Goal: Task Accomplishment & Management: Manage account settings

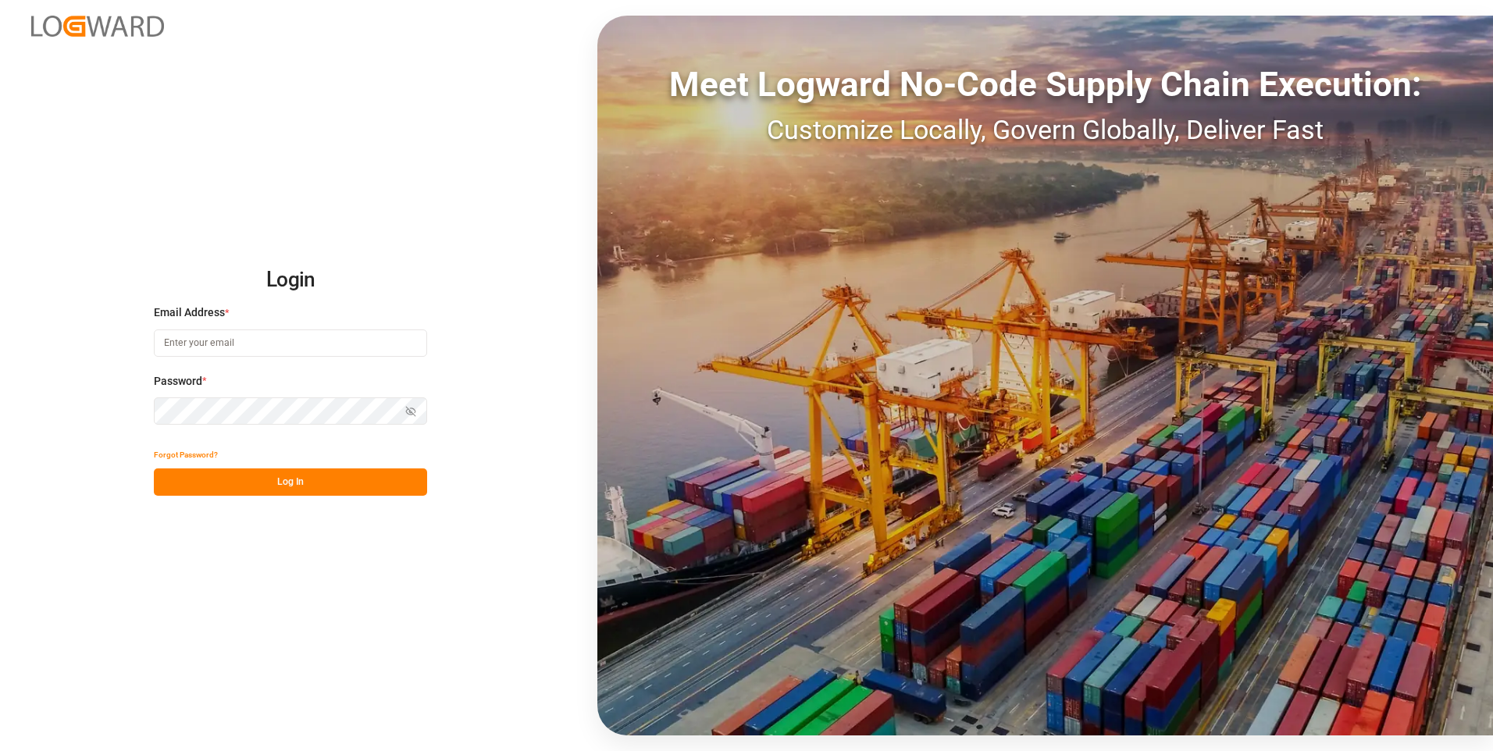
type input "[PERSON_NAME][EMAIL_ADDRESS][PERSON_NAME][DOMAIN_NAME]"
click at [299, 479] on button "Log In" at bounding box center [290, 481] width 273 height 27
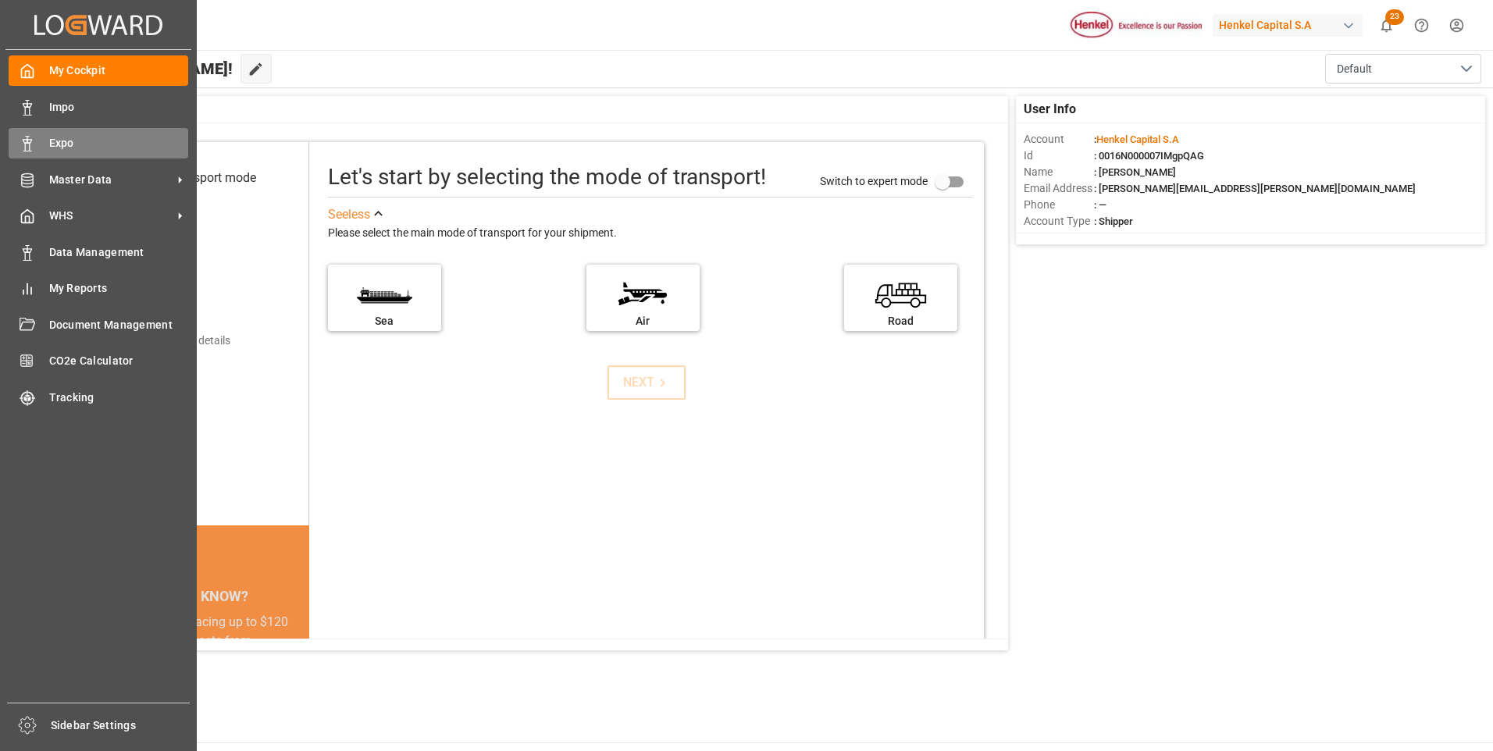
click at [28, 143] on icon at bounding box center [28, 144] width 16 height 16
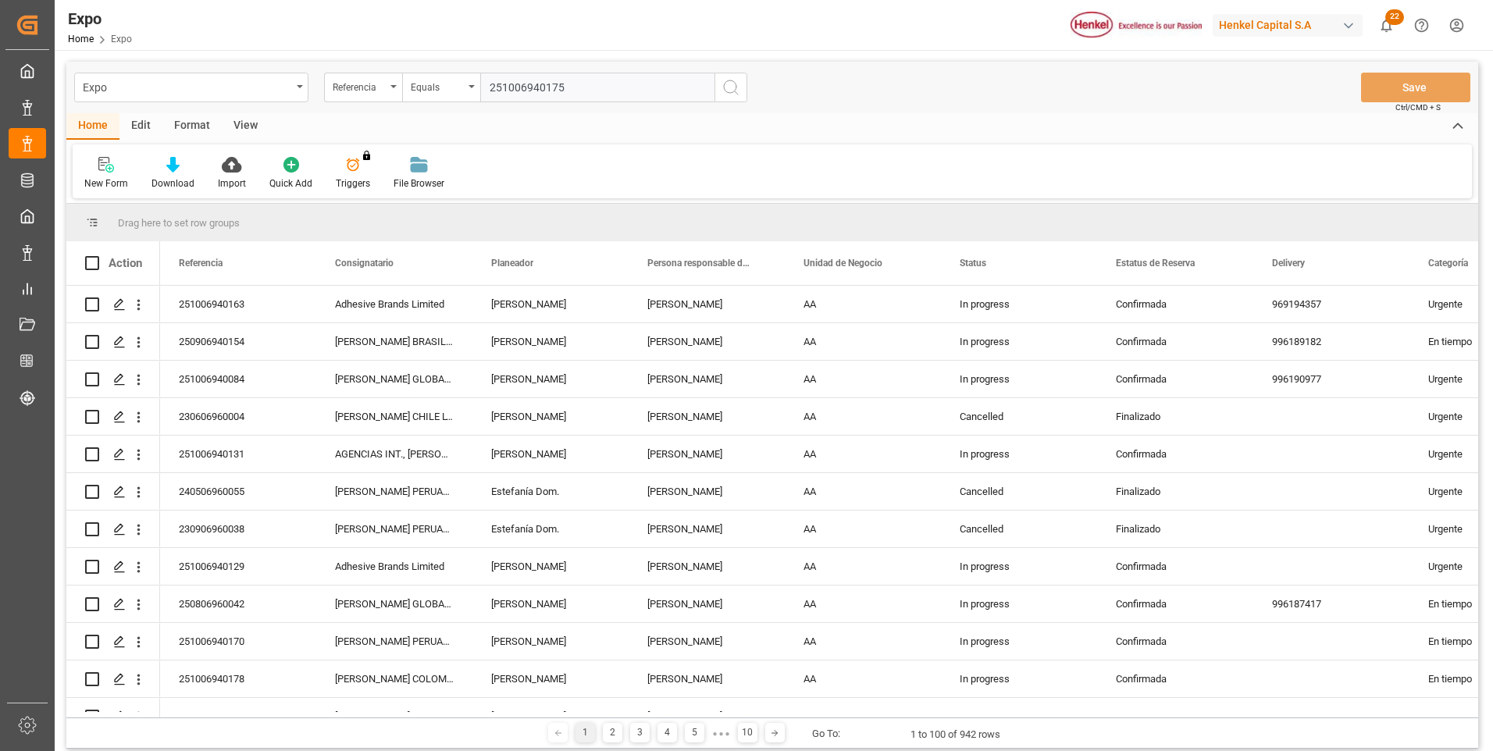
type input "251006940175"
click at [735, 89] on circle "search button" at bounding box center [730, 86] width 12 height 12
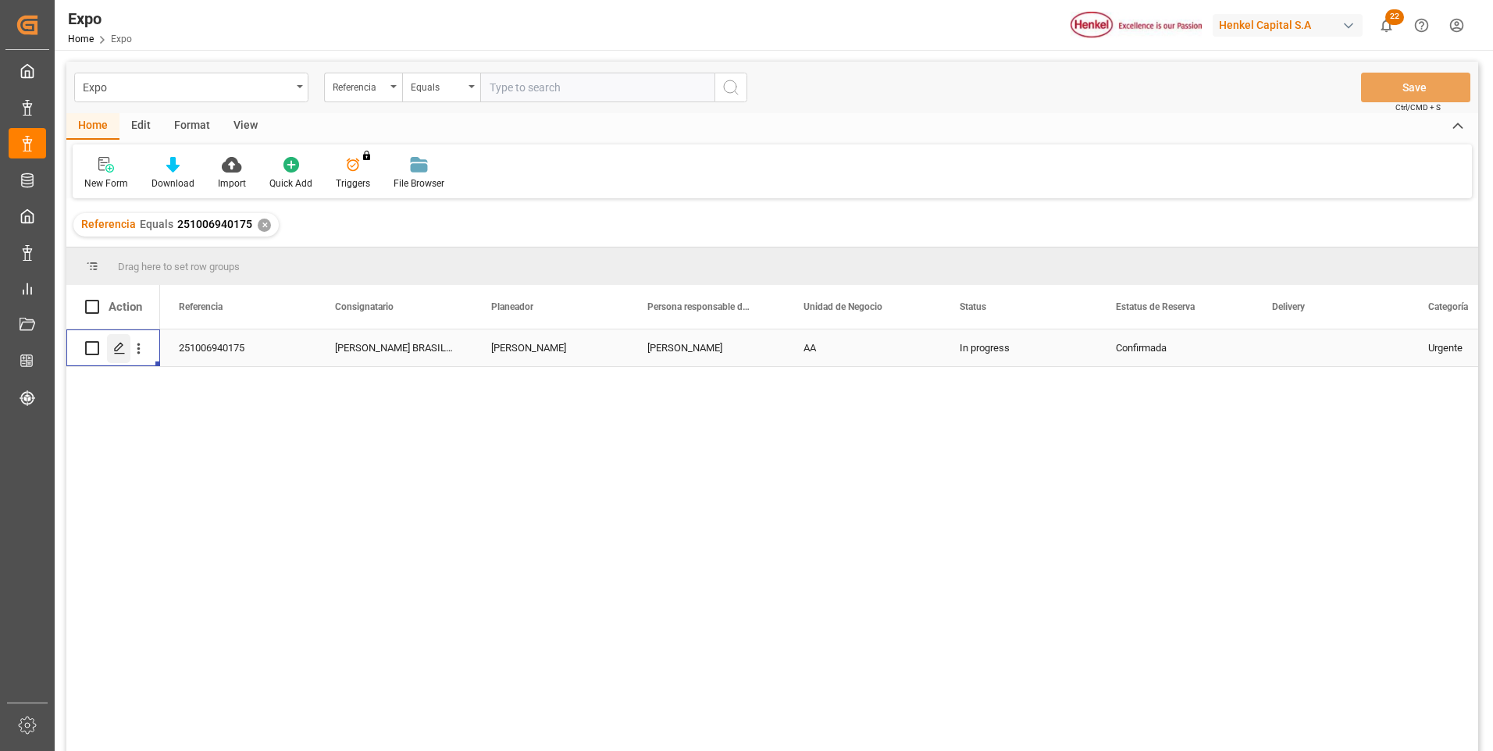
click at [122, 349] on icon "Press SPACE to select this row." at bounding box center [119, 348] width 12 height 12
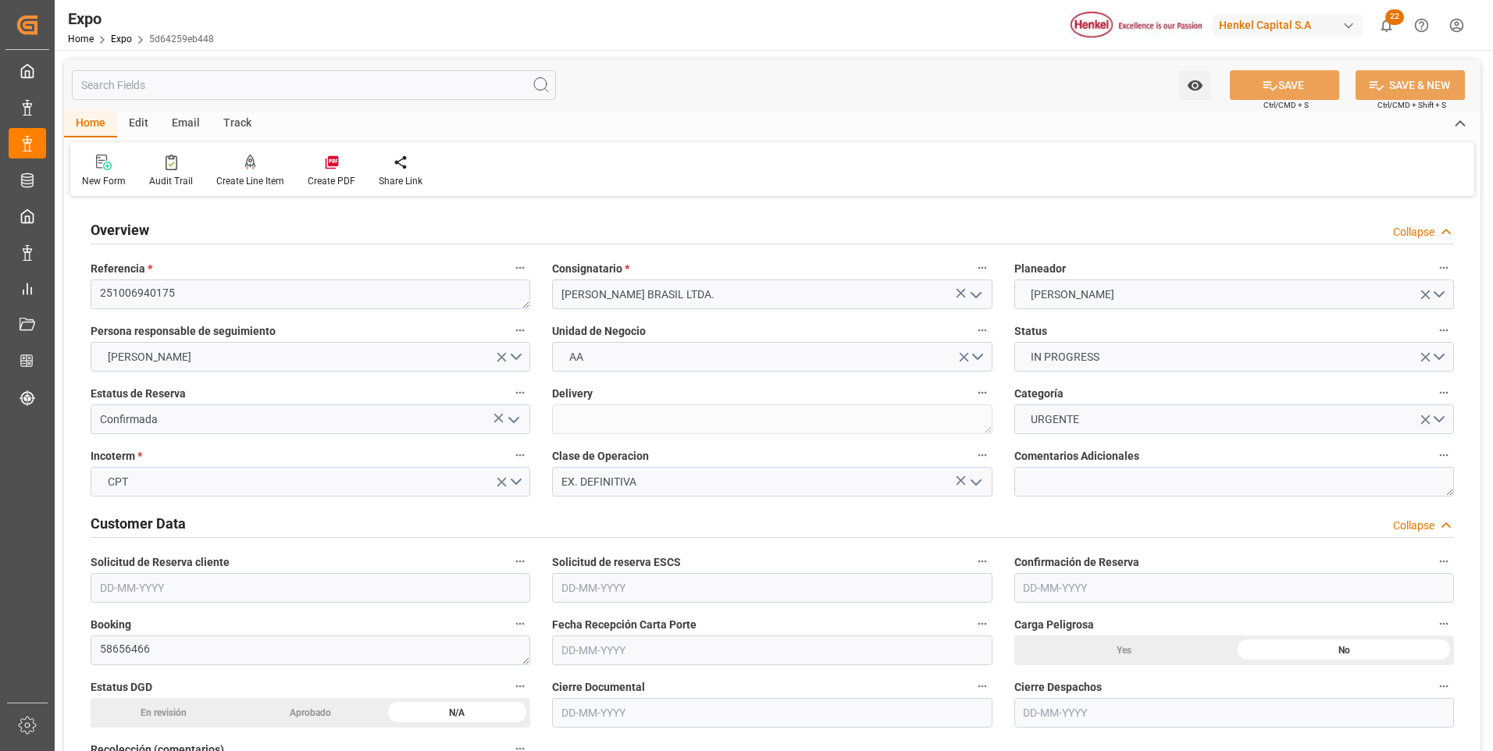
type input "9229829"
type input "[DATE]"
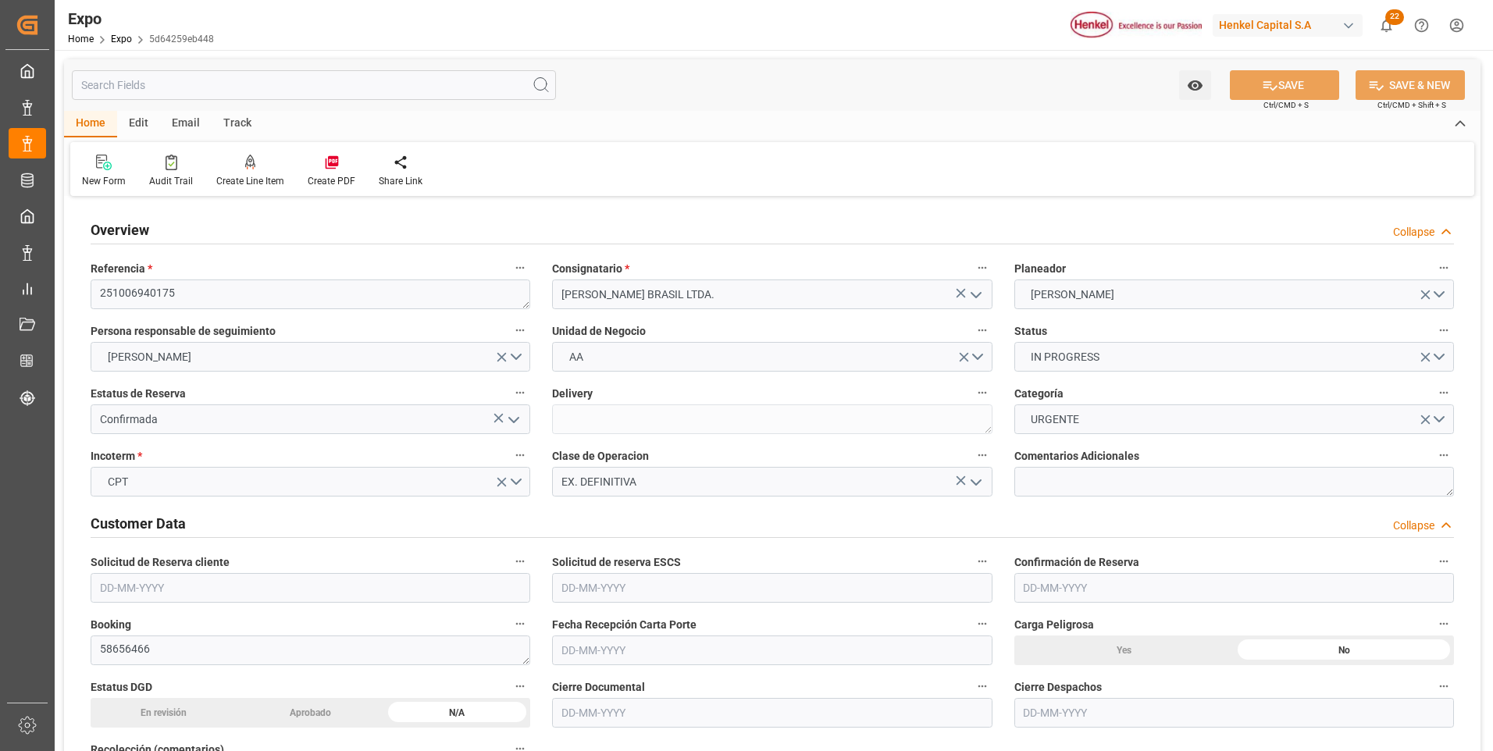
type input "[DATE]"
type input "[DATE] 00:00"
type input "[DATE] 12:00"
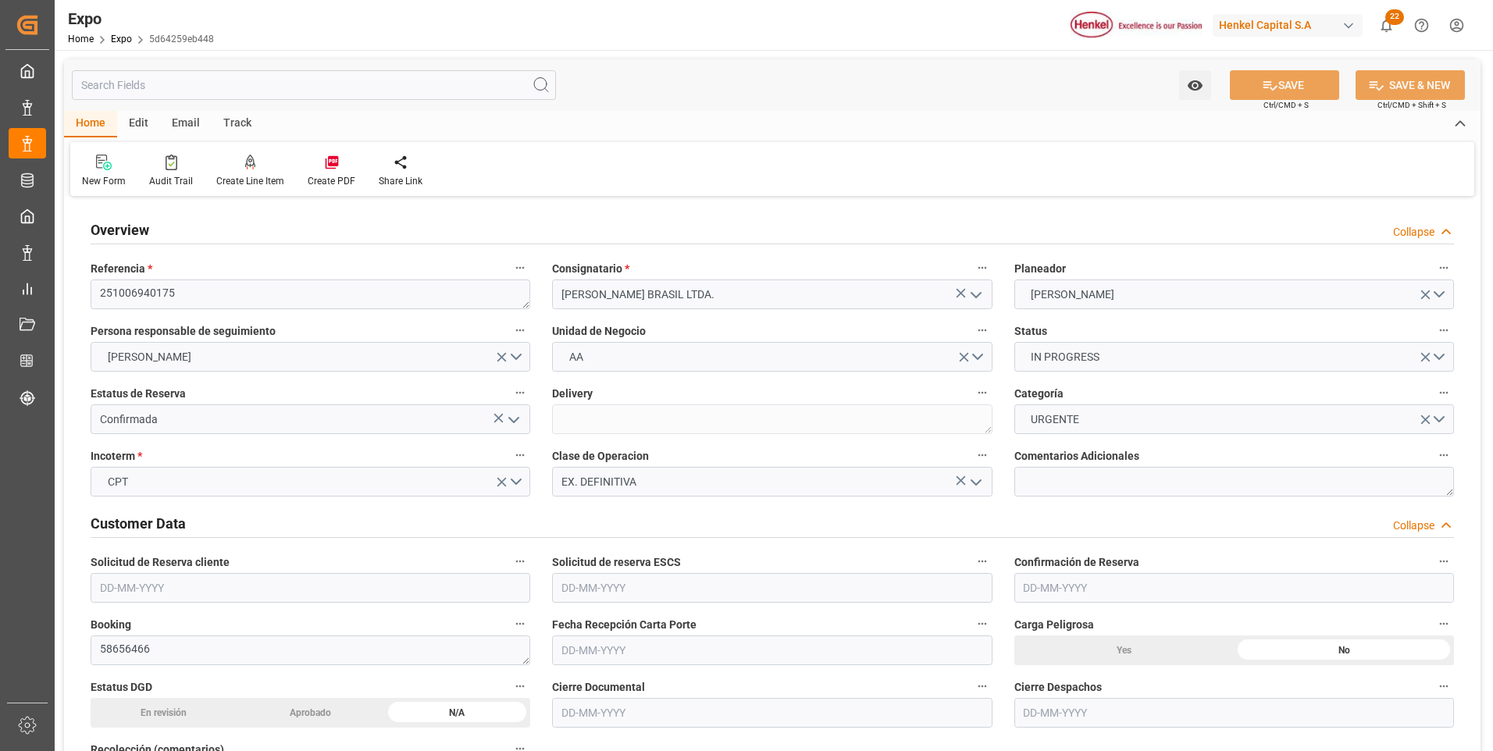
type input "[DATE] 00:00"
type input "[DATE] 19:00"
type input "[DATE] 00:00"
type input "[DATE] 08:57"
type input "[DATE] 12:00"
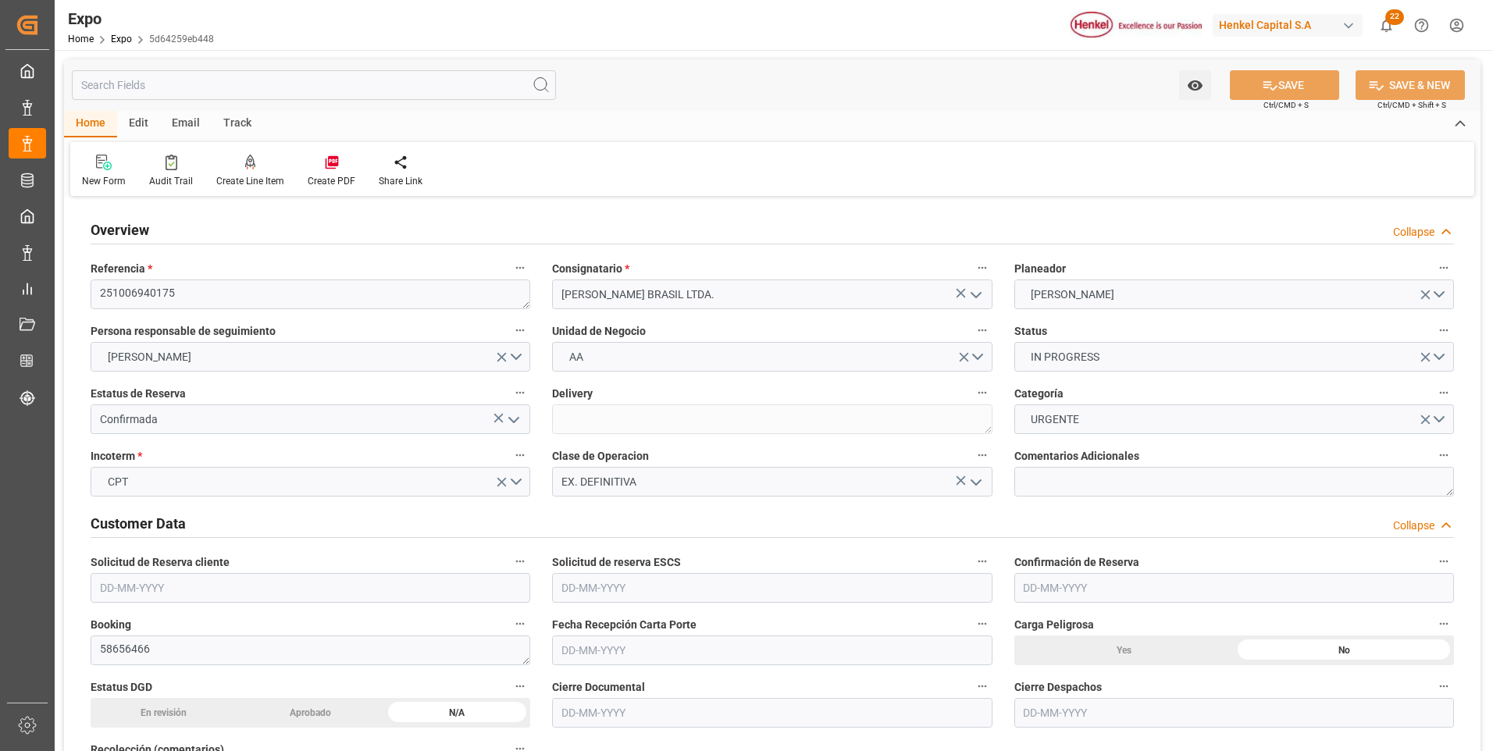
type input "[DATE] 19:00"
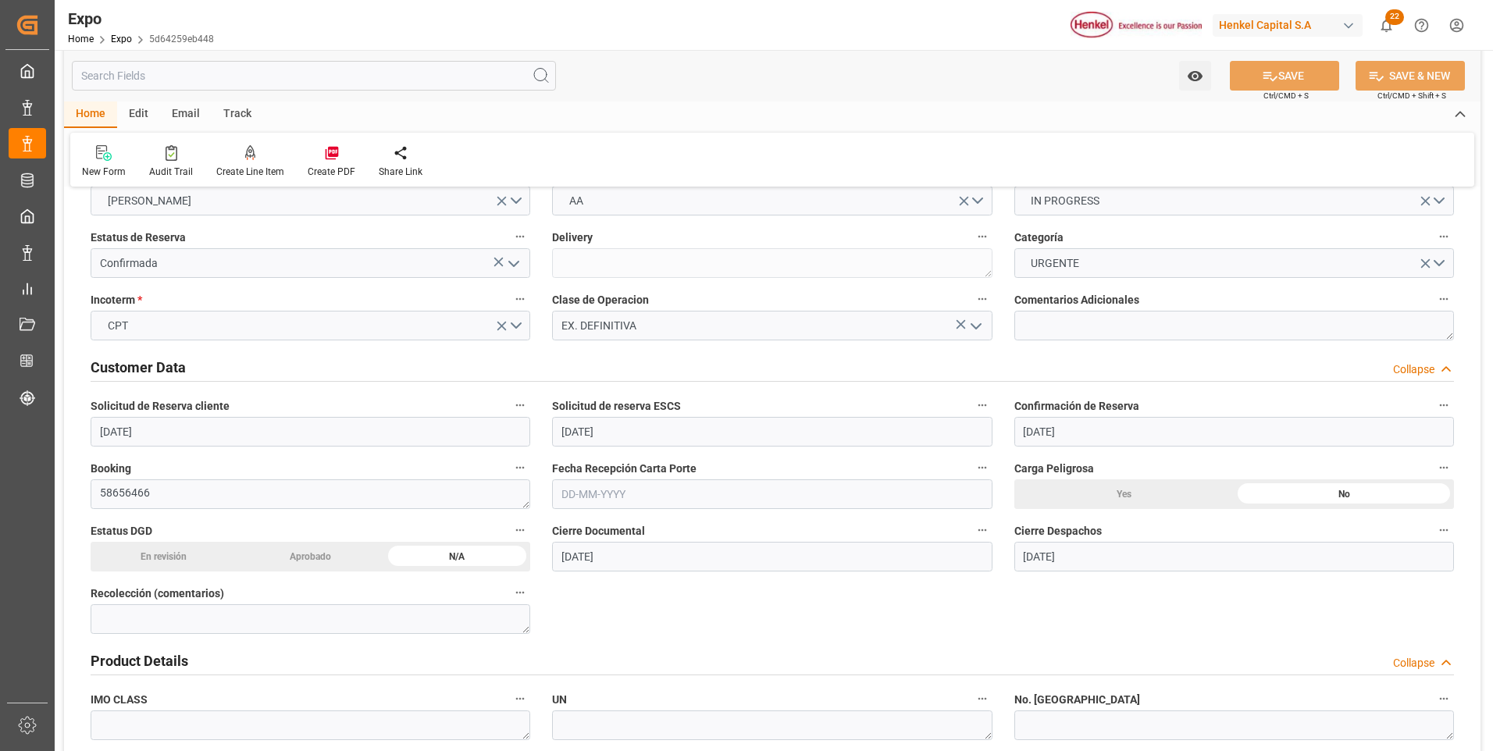
scroll to position [234, 0]
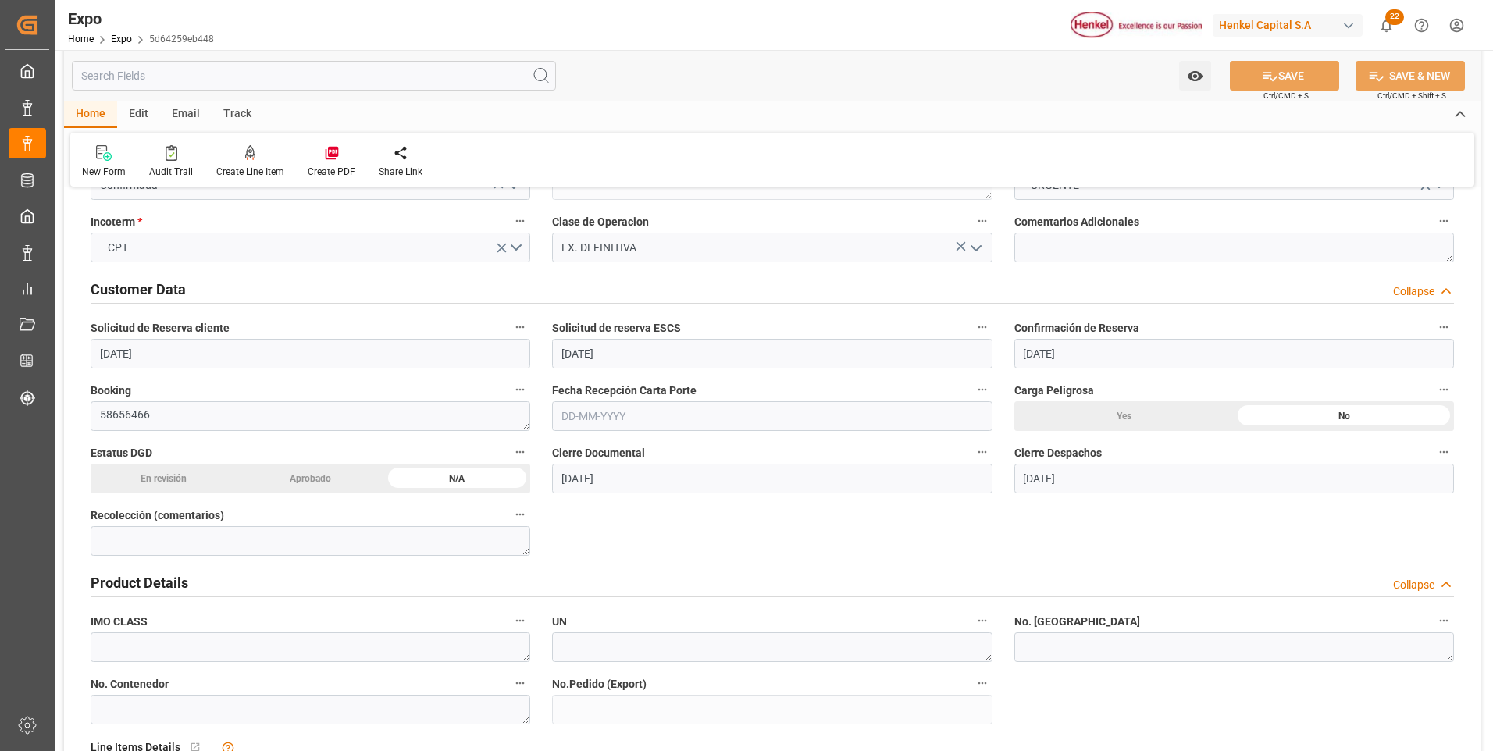
click at [589, 411] on input "text" at bounding box center [772, 416] width 440 height 30
click at [569, 449] on button "Previous Month" at bounding box center [565, 451] width 9 height 9
click at [573, 637] on span "29" at bounding box center [572, 632] width 10 height 11
type input "[DATE]"
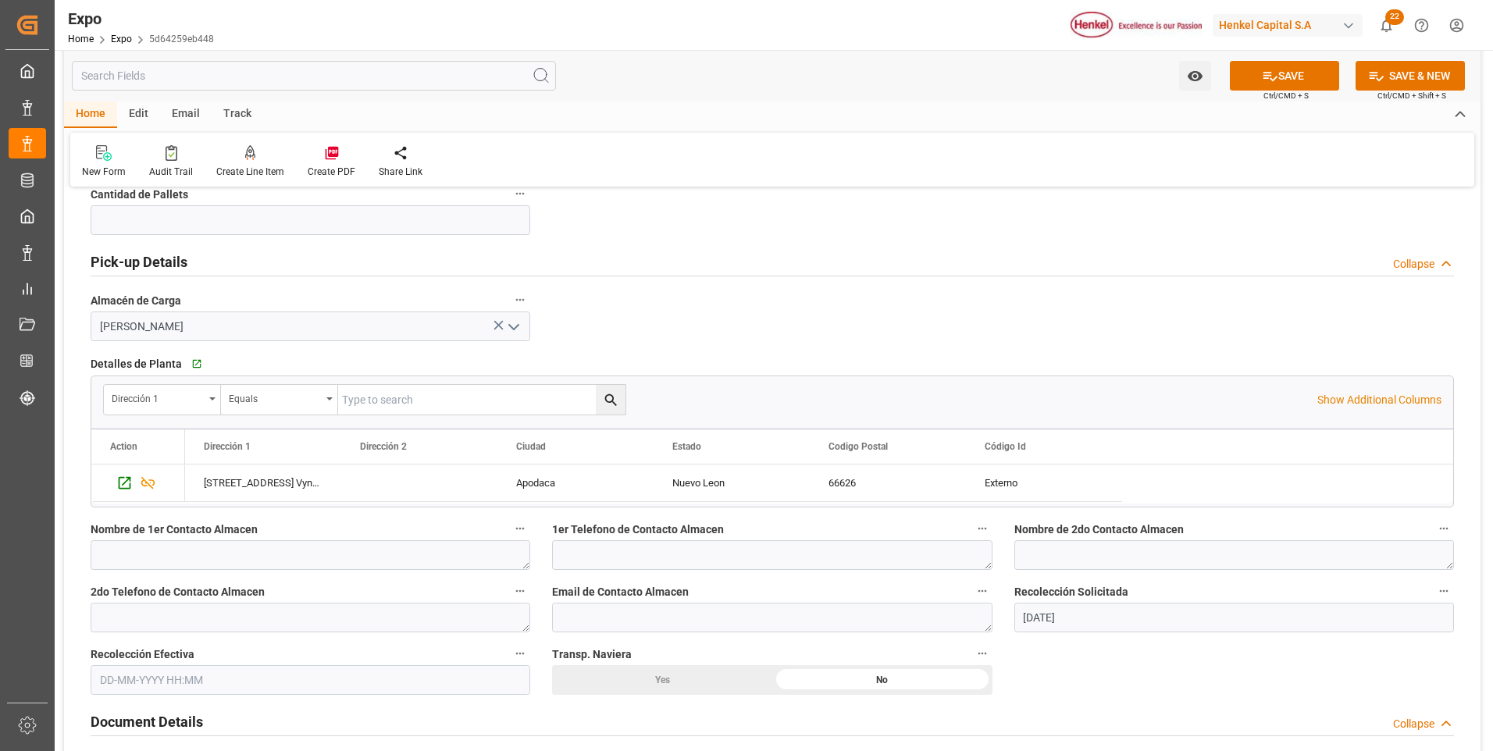
scroll to position [1249, 0]
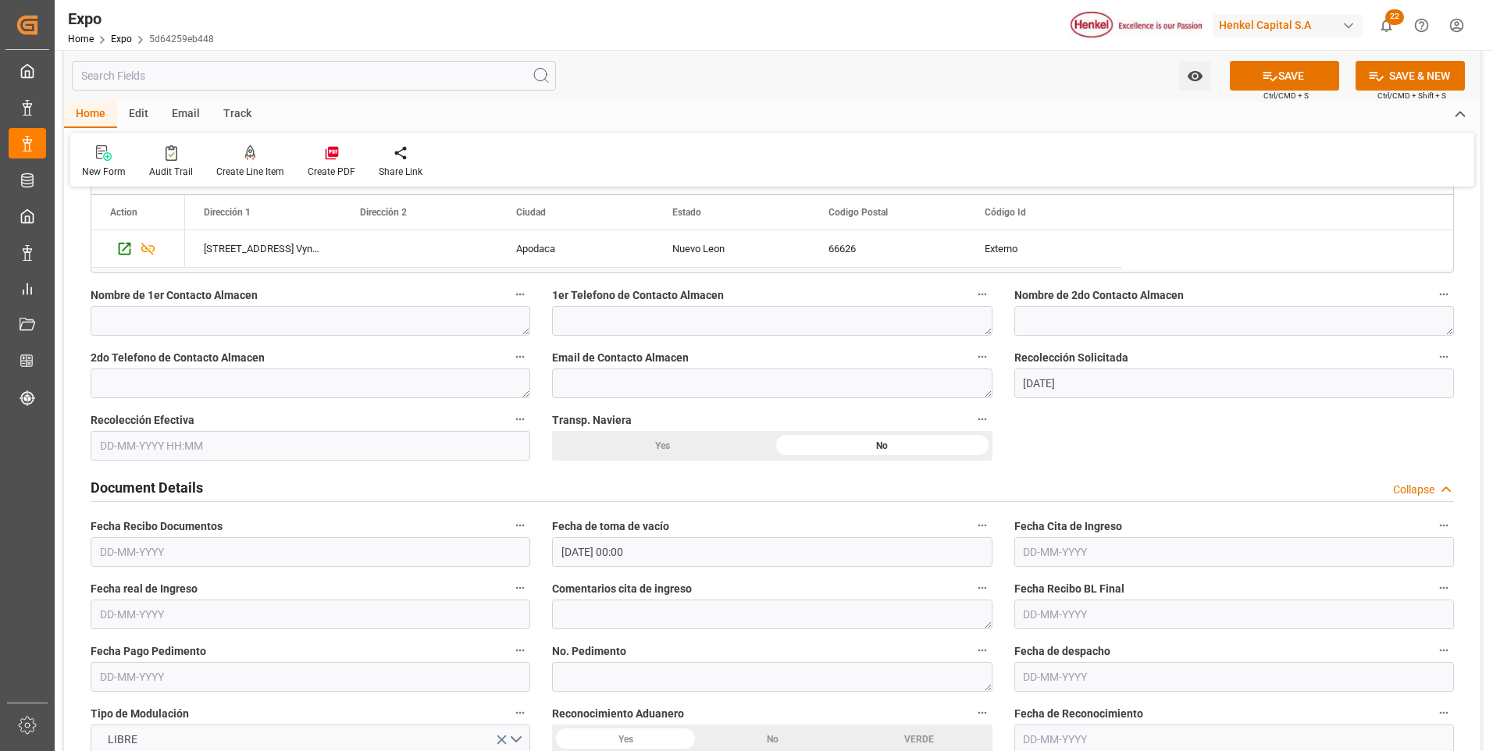
click at [134, 450] on input "text" at bounding box center [311, 446] width 440 height 30
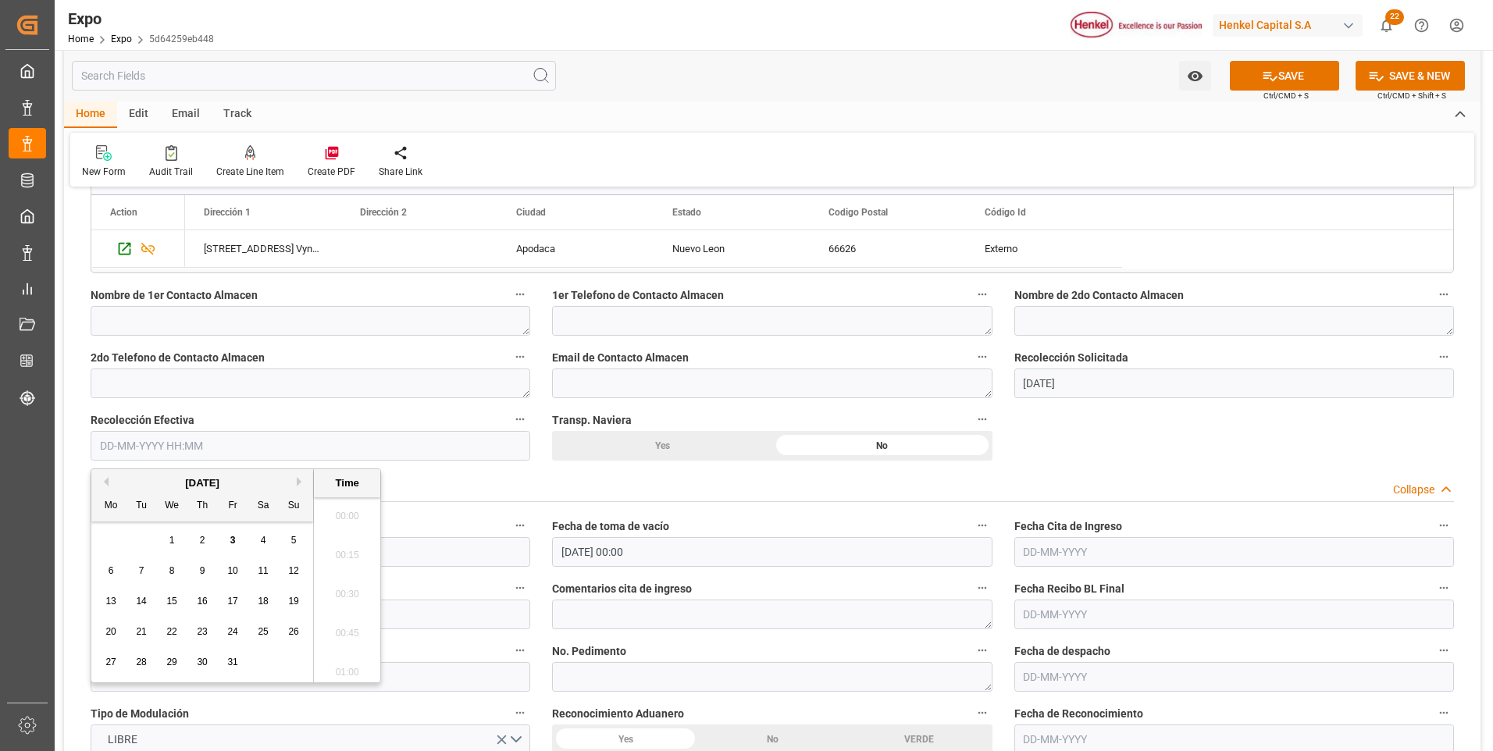
scroll to position [1411, 0]
click at [234, 541] on span "3" at bounding box center [232, 540] width 5 height 11
type input "[DATE] 00:00"
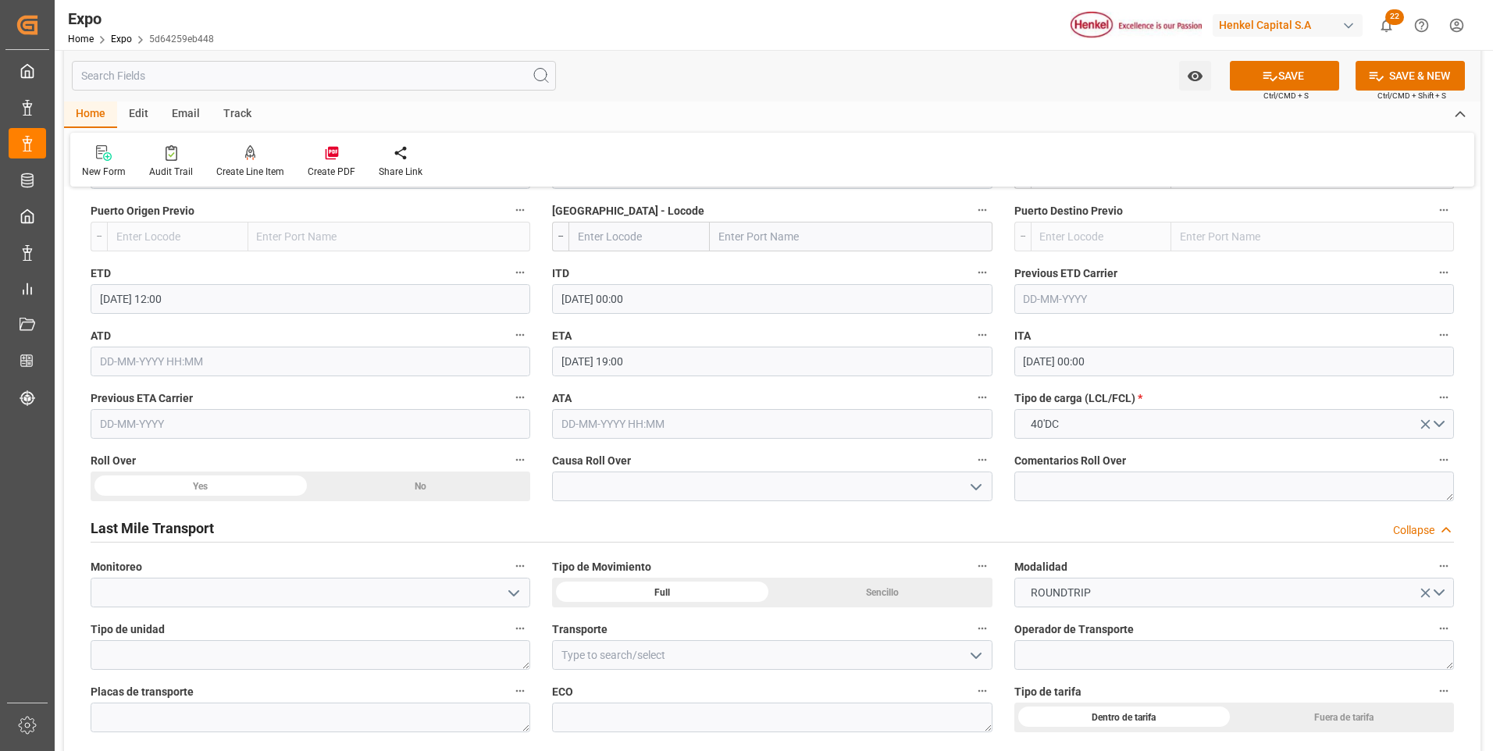
scroll to position [2264, 0]
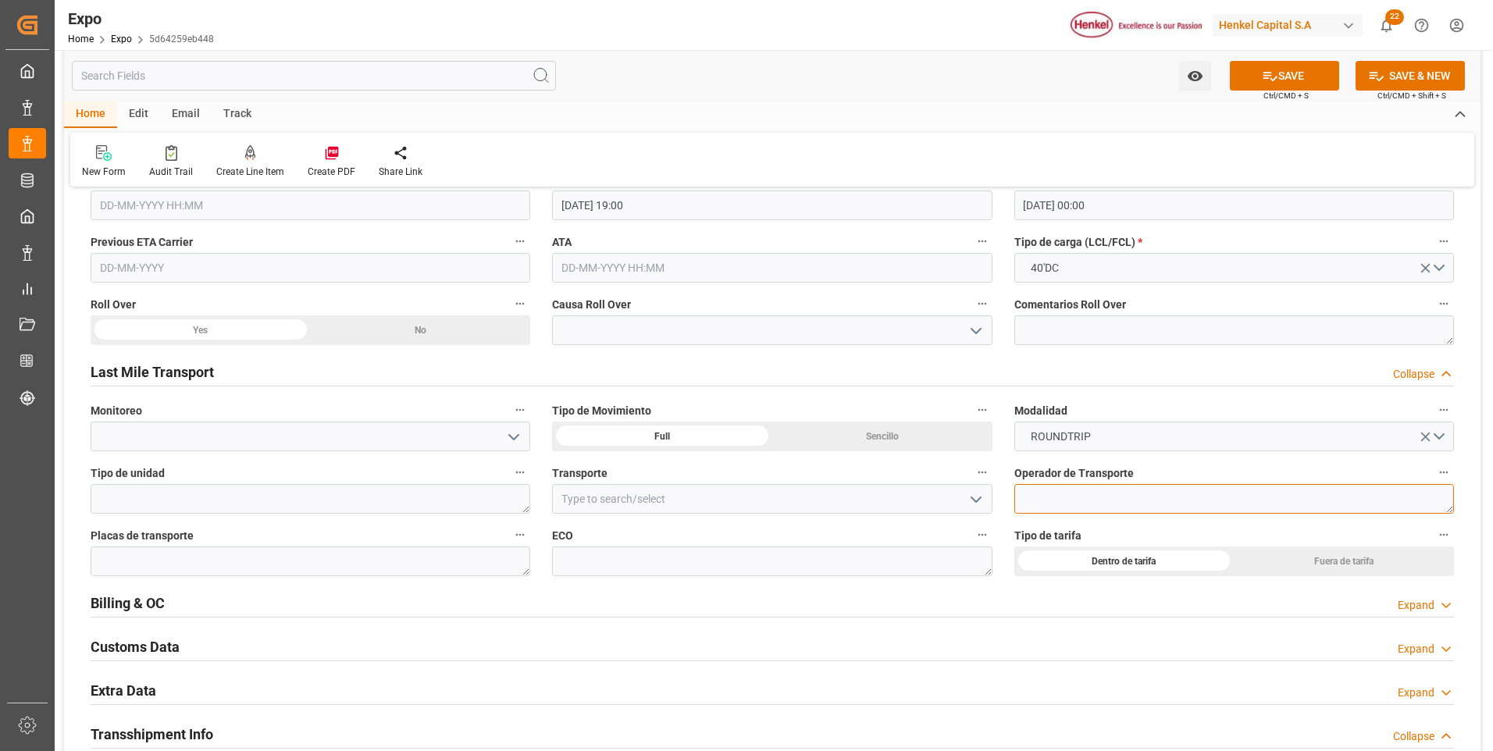
click at [1042, 503] on textarea at bounding box center [1234, 499] width 440 height 30
paste textarea "[PERSON_NAME] [PERSON_NAME]"
type textarea "[PERSON_NAME] [PERSON_NAME]"
click at [927, 489] on input at bounding box center [772, 499] width 440 height 30
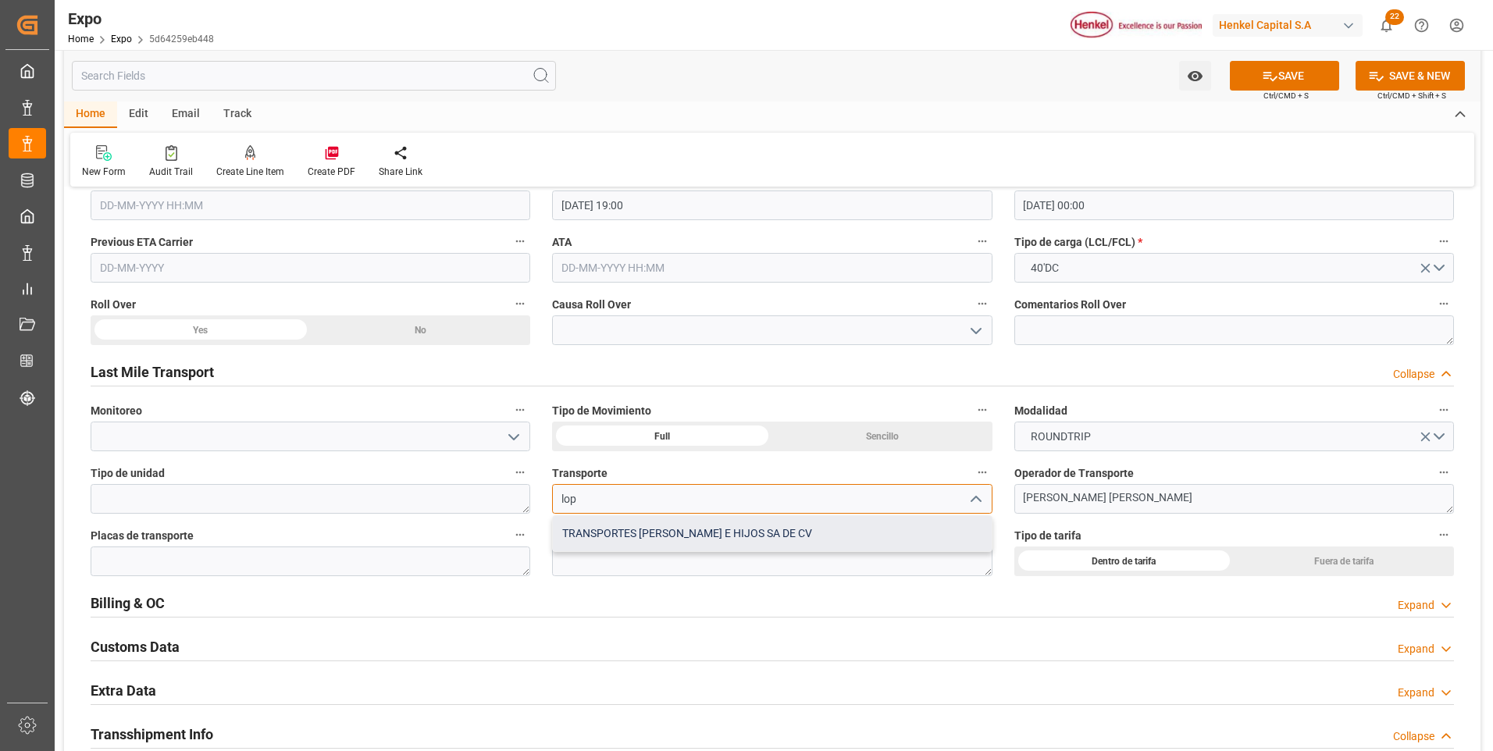
click at [850, 522] on div "TRANSPORTES [PERSON_NAME] E HIJOS SA DE CV" at bounding box center [772, 533] width 438 height 35
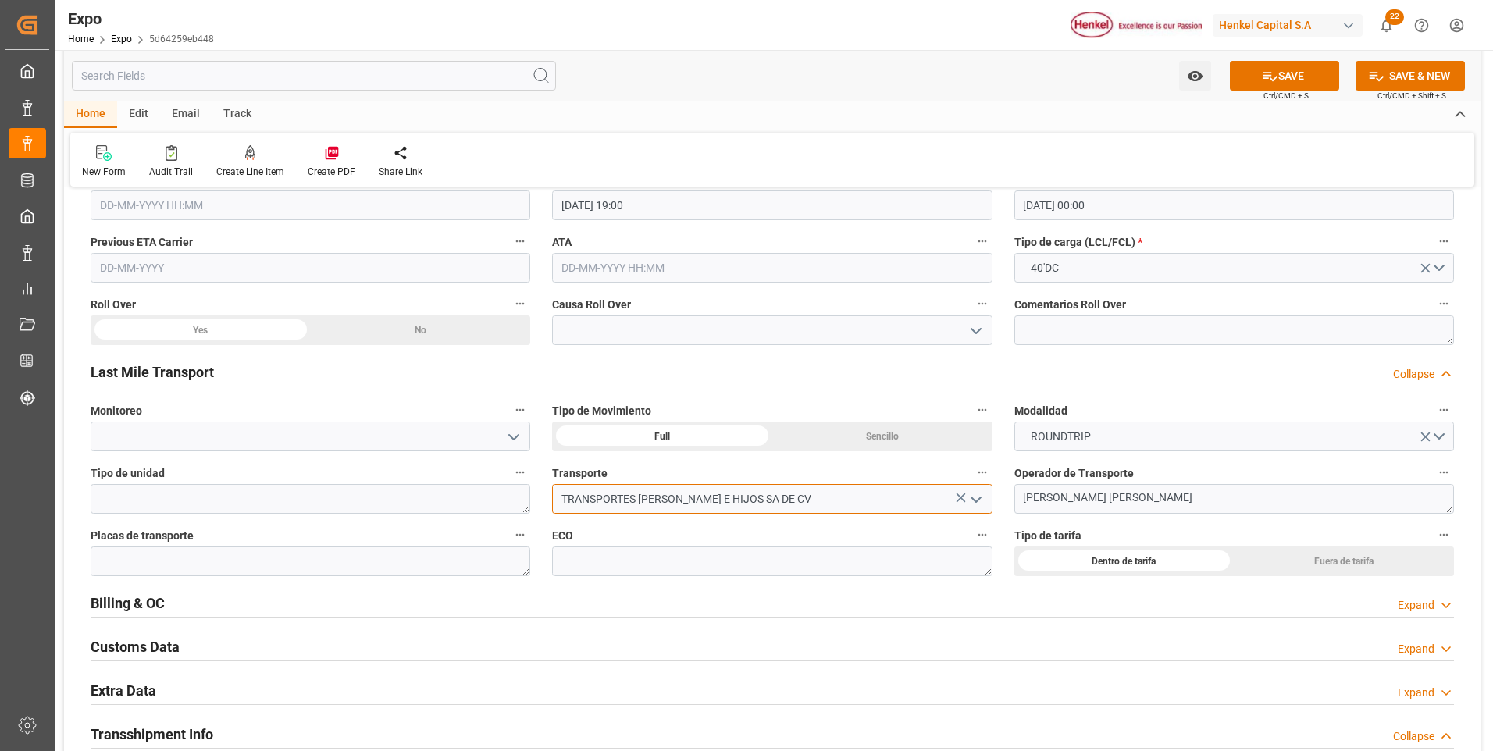
type input "TRANSPORTES [PERSON_NAME] E HIJOS SA DE CV"
click at [416, 562] on textarea at bounding box center [311, 561] width 440 height 30
paste textarea "89AL9R"
type textarea "89AL9R"
click at [618, 572] on textarea at bounding box center [772, 561] width 440 height 30
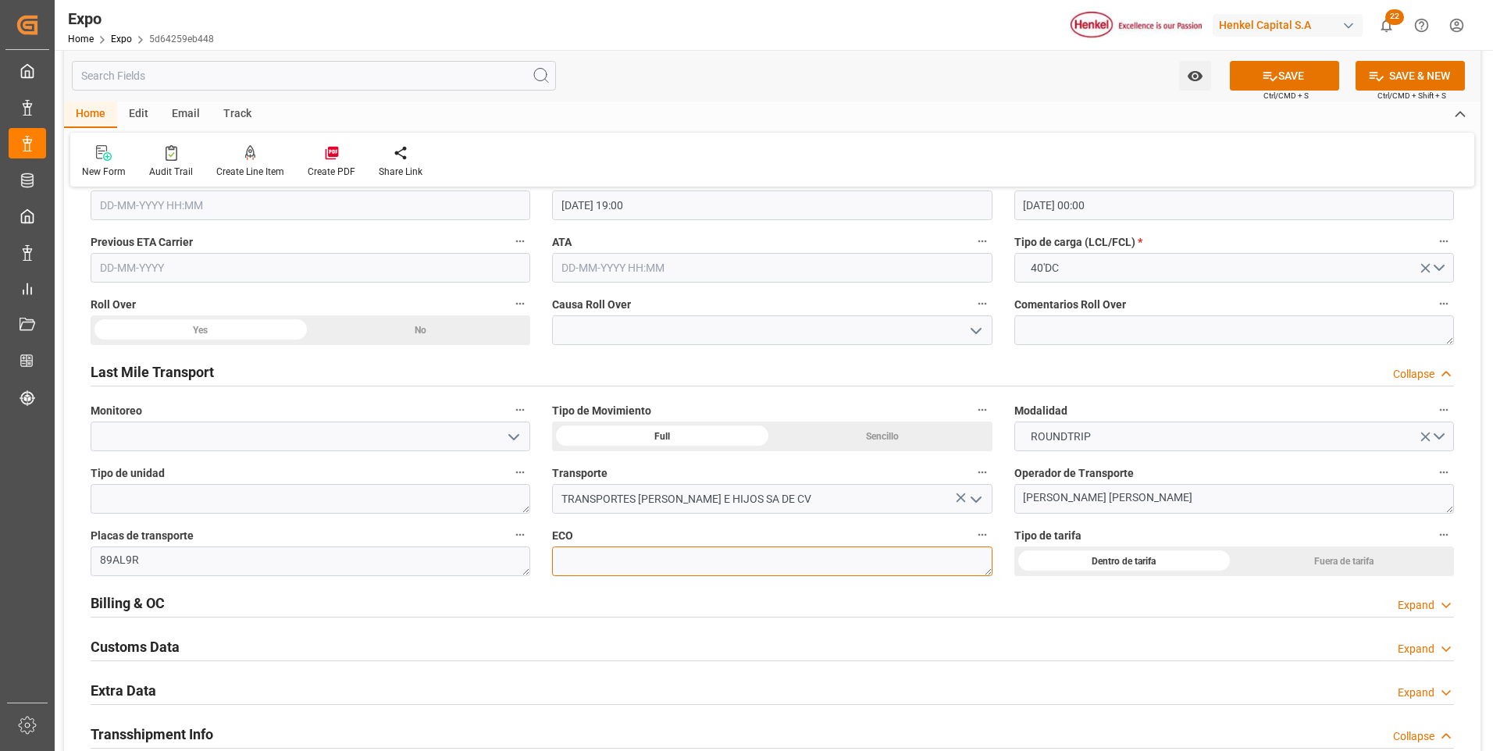
paste textarea "TR-379"
type textarea "TR-379"
click at [1329, 79] on button "SAVE" at bounding box center [1284, 76] width 109 height 30
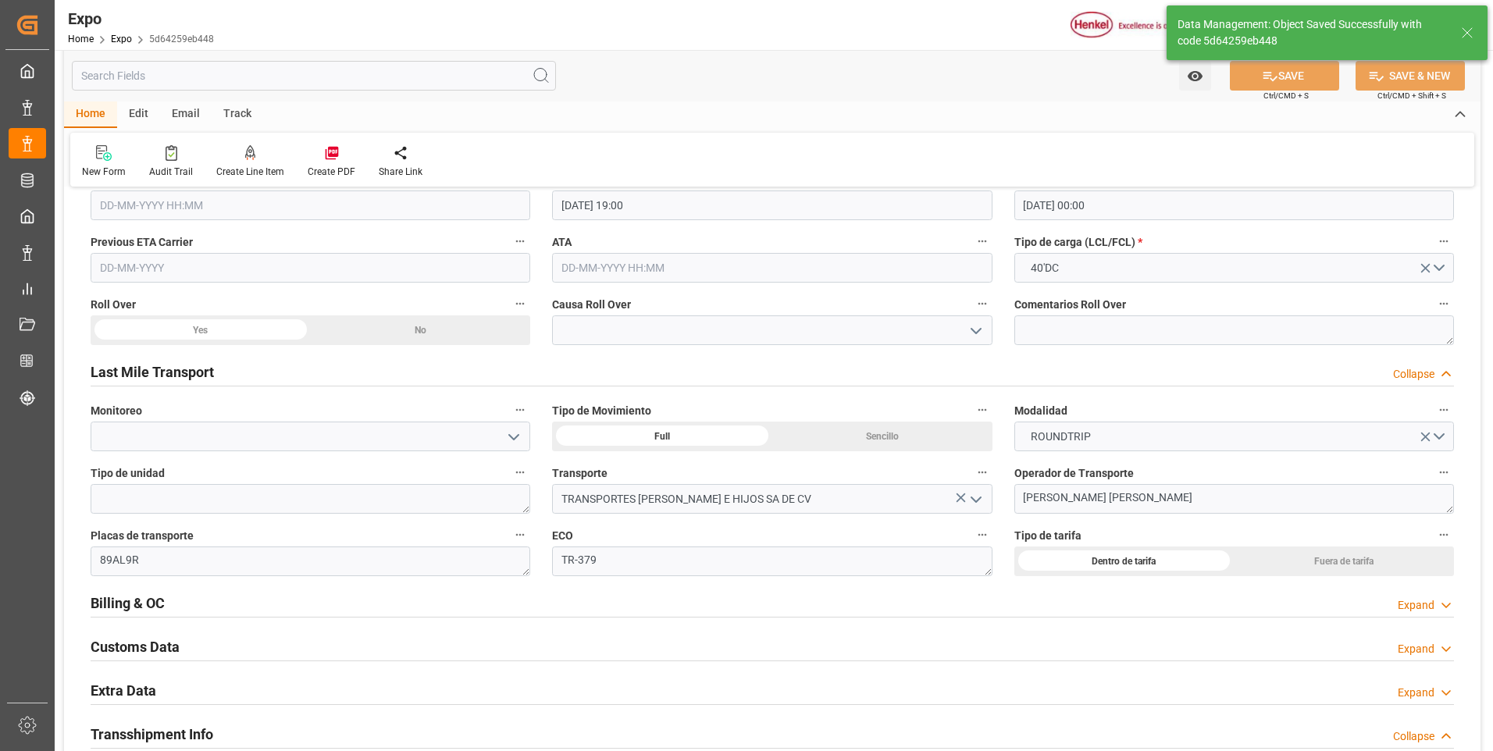
type textarea "[PERSON_NAME]"
type input "[DATE] 15:46"
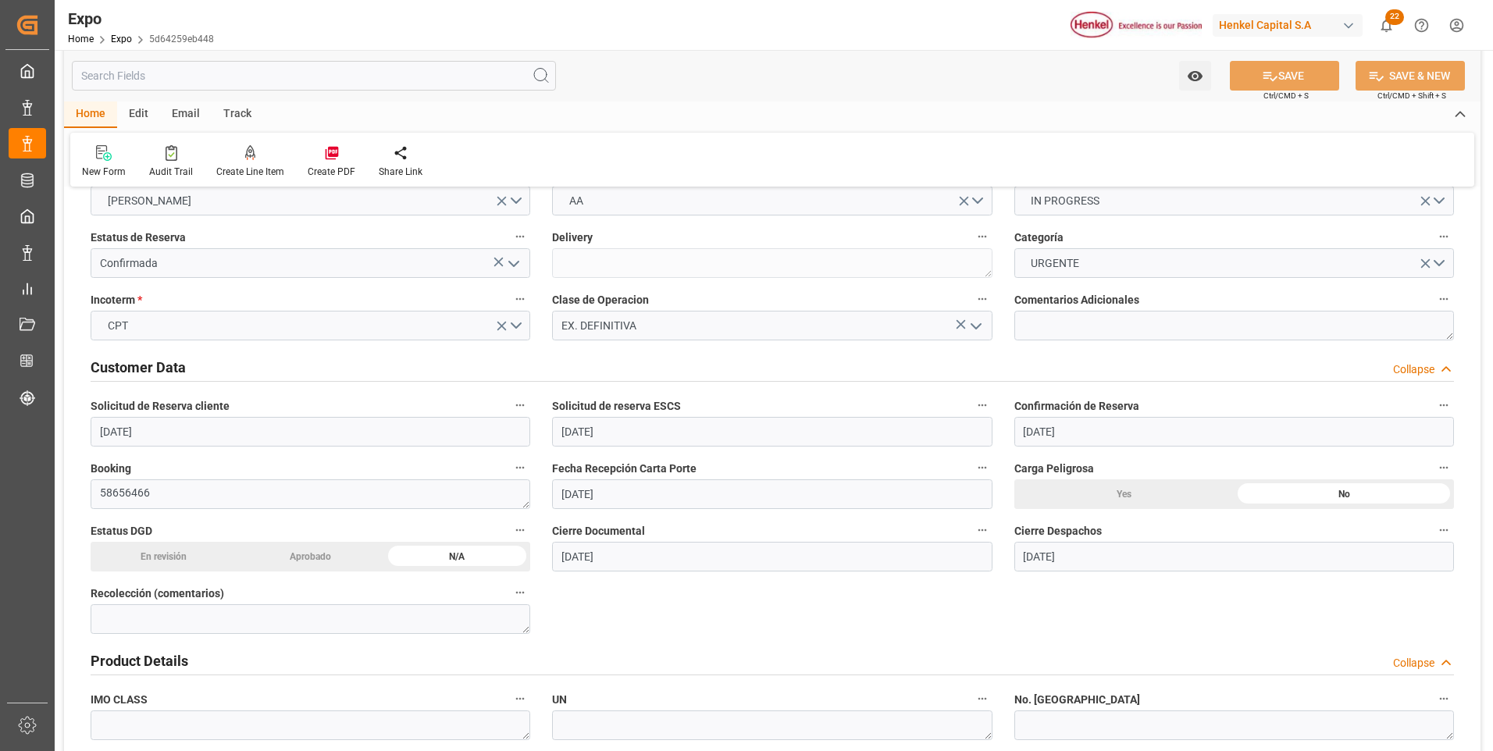
scroll to position [0, 0]
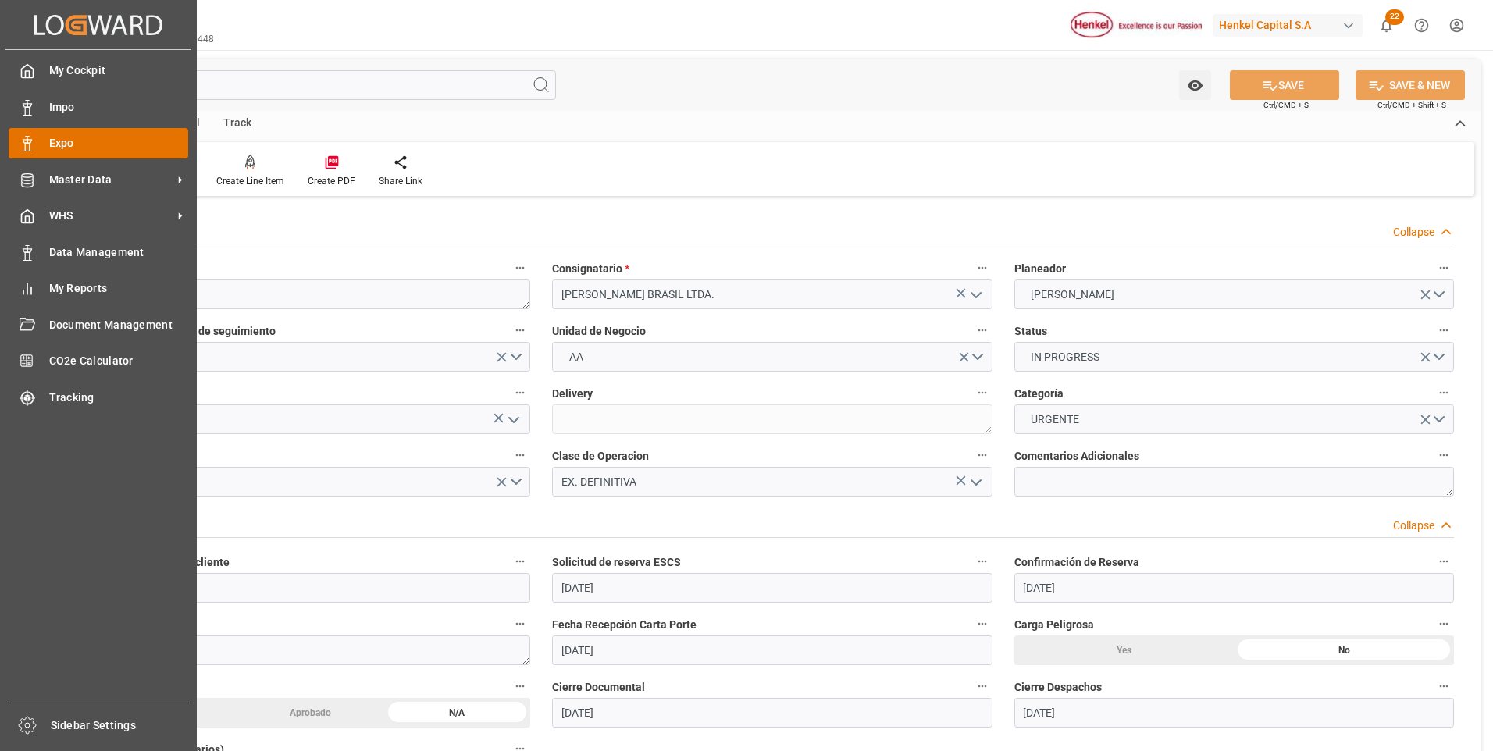
click at [20, 140] on icon at bounding box center [28, 144] width 16 height 16
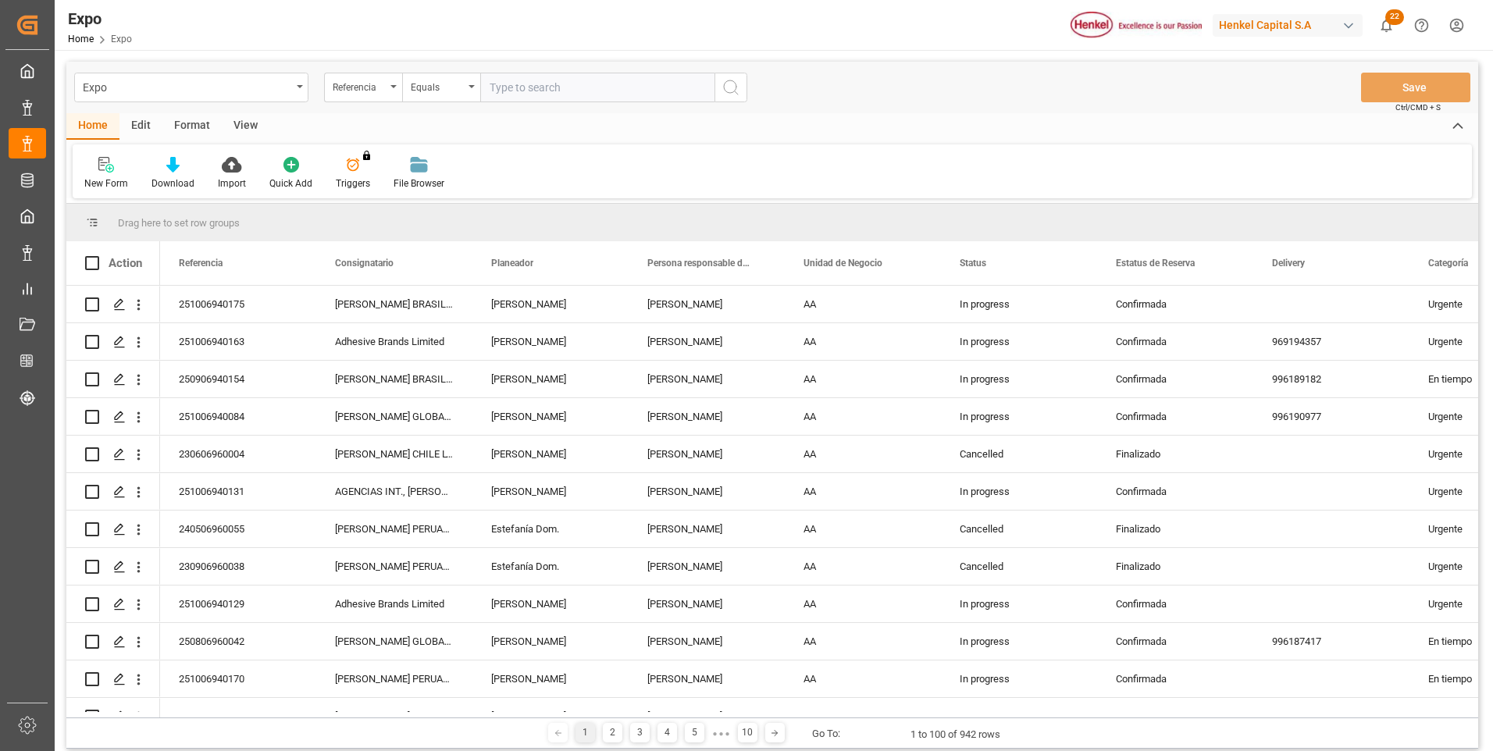
click at [493, 90] on input "text" at bounding box center [597, 88] width 234 height 30
paste input "251006940163"
type input "251006940163"
click at [743, 89] on button "search button" at bounding box center [730, 88] width 33 height 30
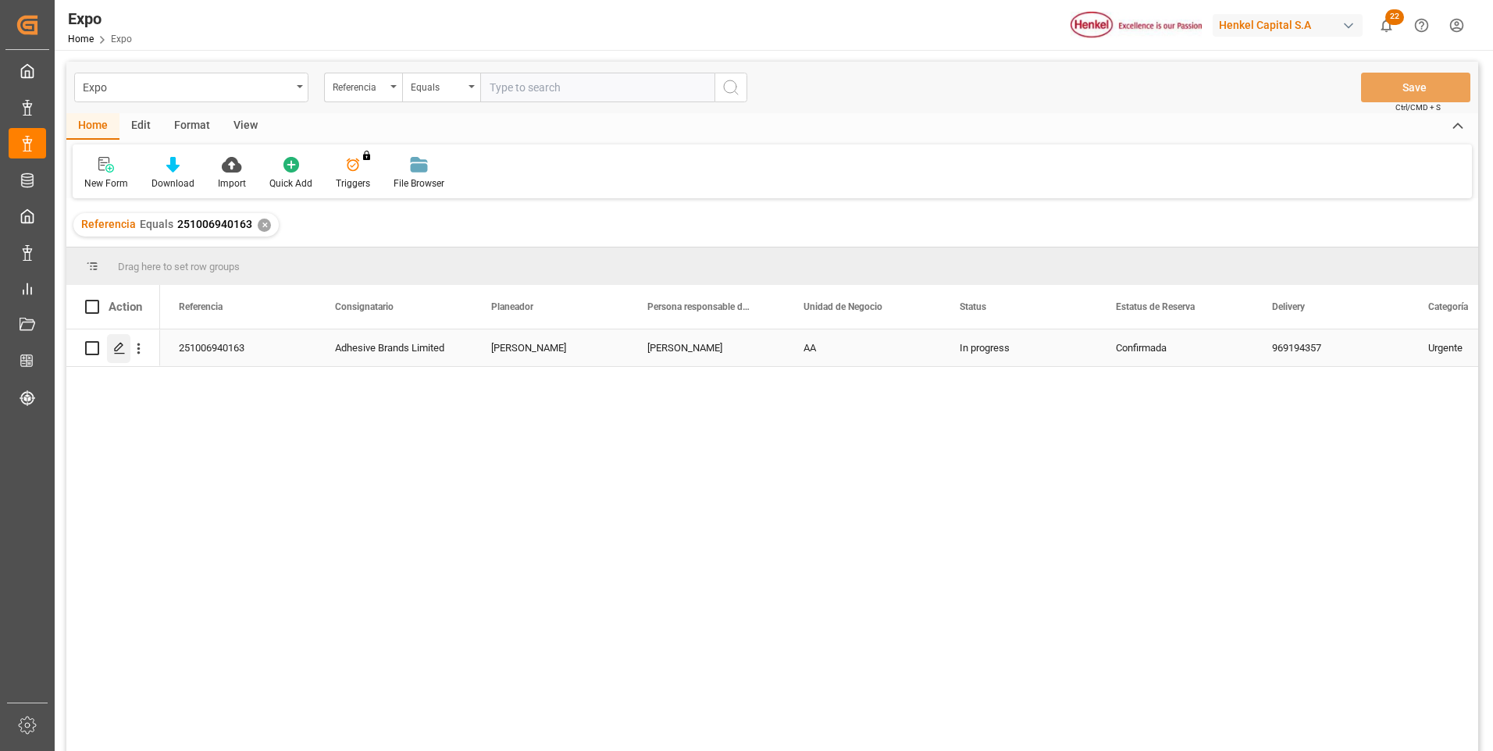
click at [122, 349] on icon "Press SPACE to select this row." at bounding box center [119, 348] width 12 height 12
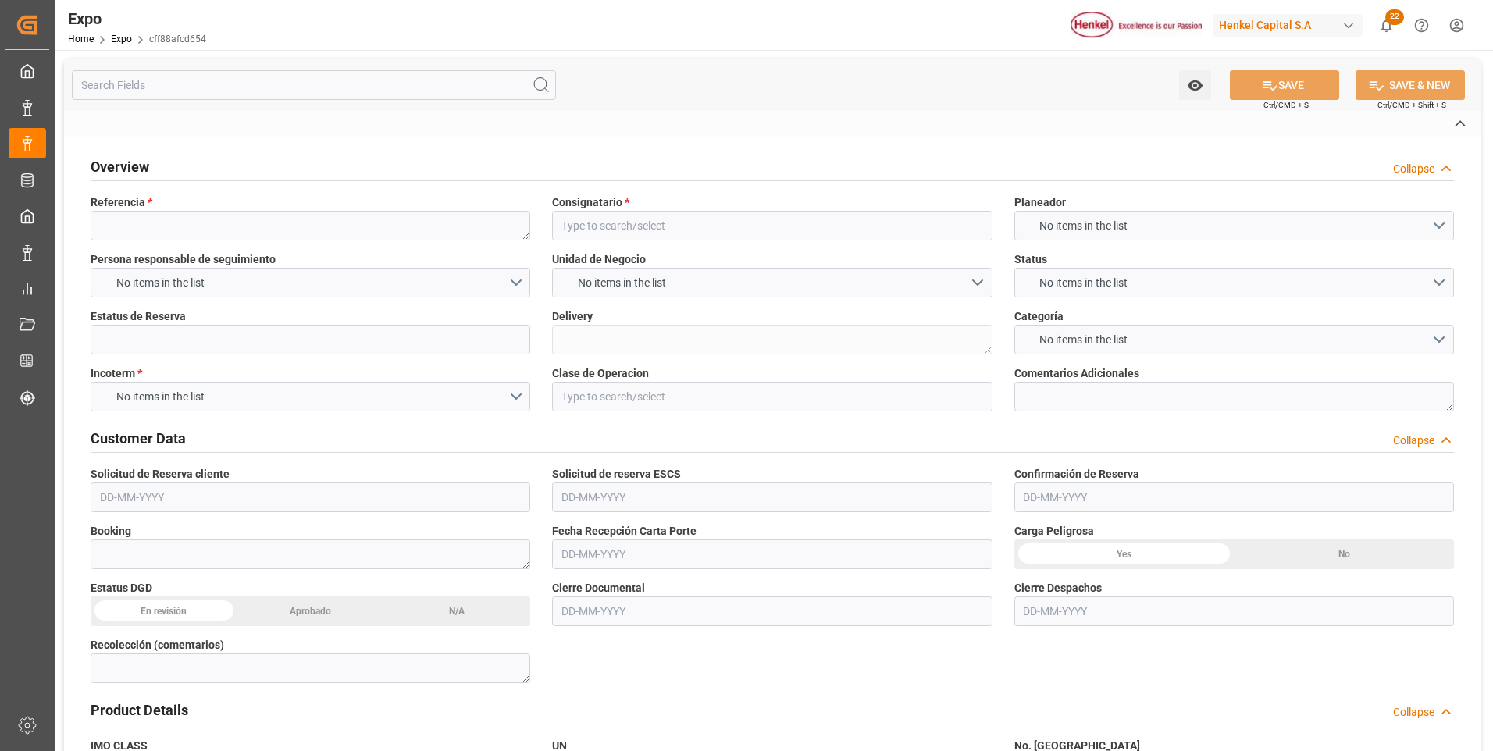
type textarea "251006940163"
type input "Adhesive Brands Limited"
type input "Confirmada"
type textarea "969194357"
type input "EX. DEFINITIVA"
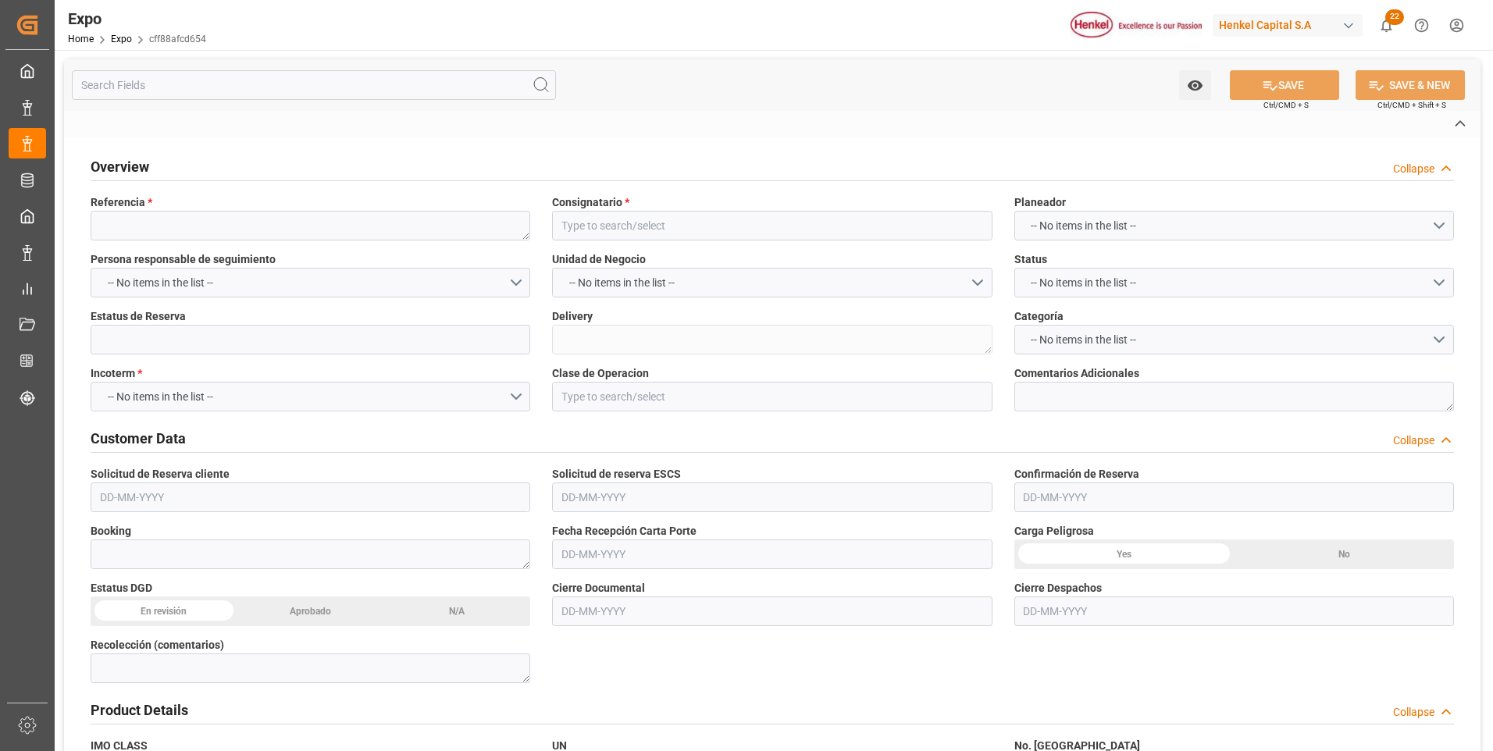
type textarea "TARDANZA EN EL BOOKING POR FALTA DE TARIFAS PARA EL Q4"
type textarea "ZIMUMEX959853"
type textarea "A4231505612"
type textarea "ZCSU2618277"
type input "Almer Tlalnepantla"
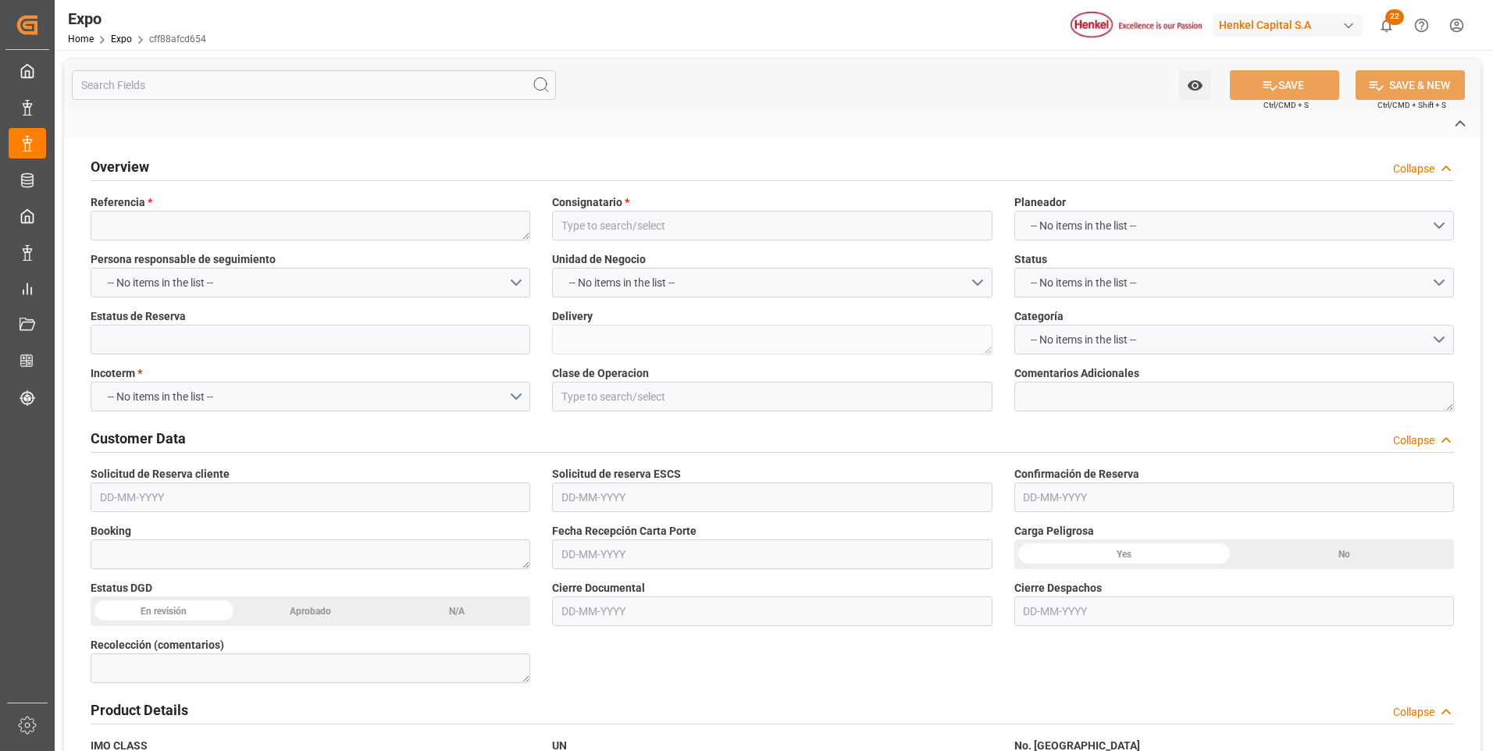
type input "PACIFIC TRADER"
type input "Pacific Trader"
type textarea "125"
type textarea "125E"
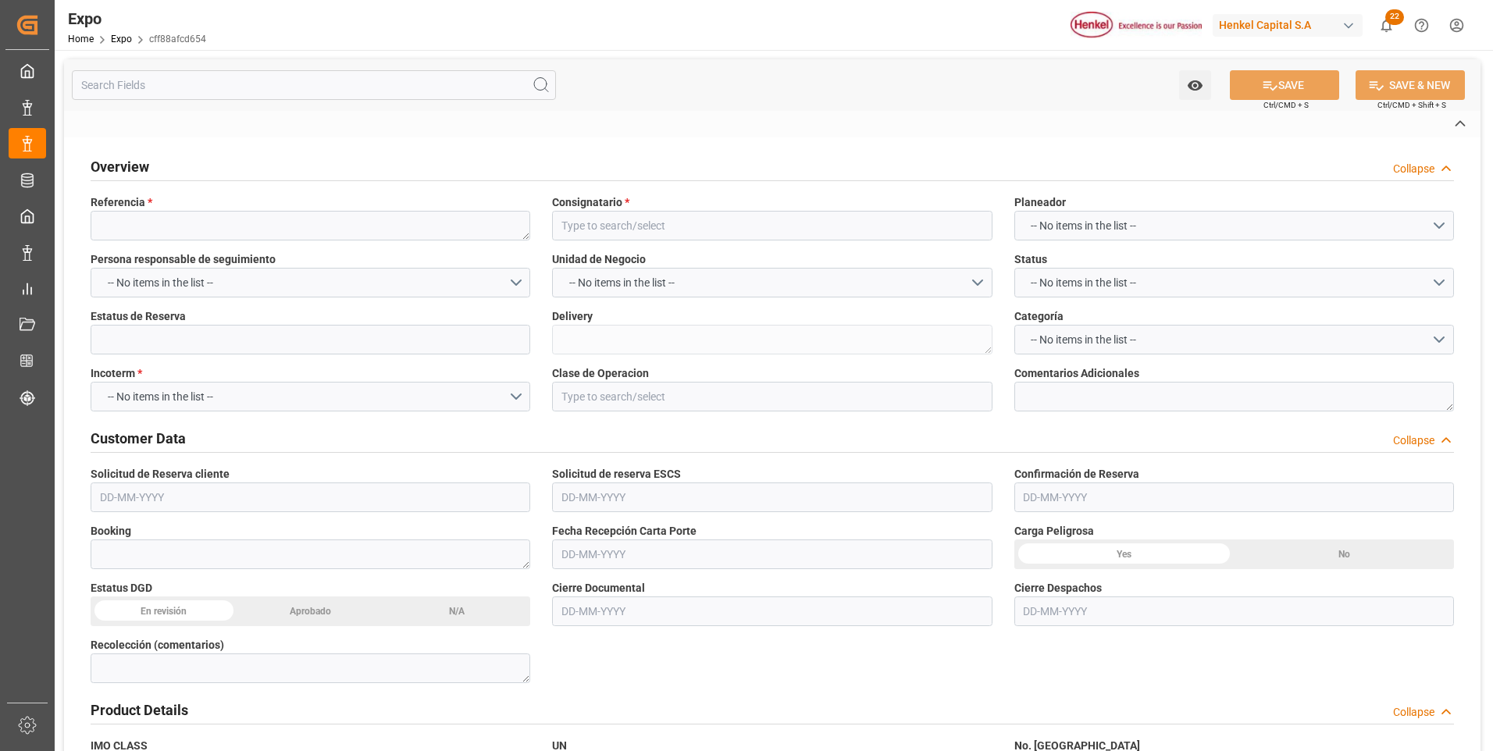
type textarea "125E"
type input "ZIM"
type input "ZIMU"
type input "[GEOGRAPHIC_DATA]"
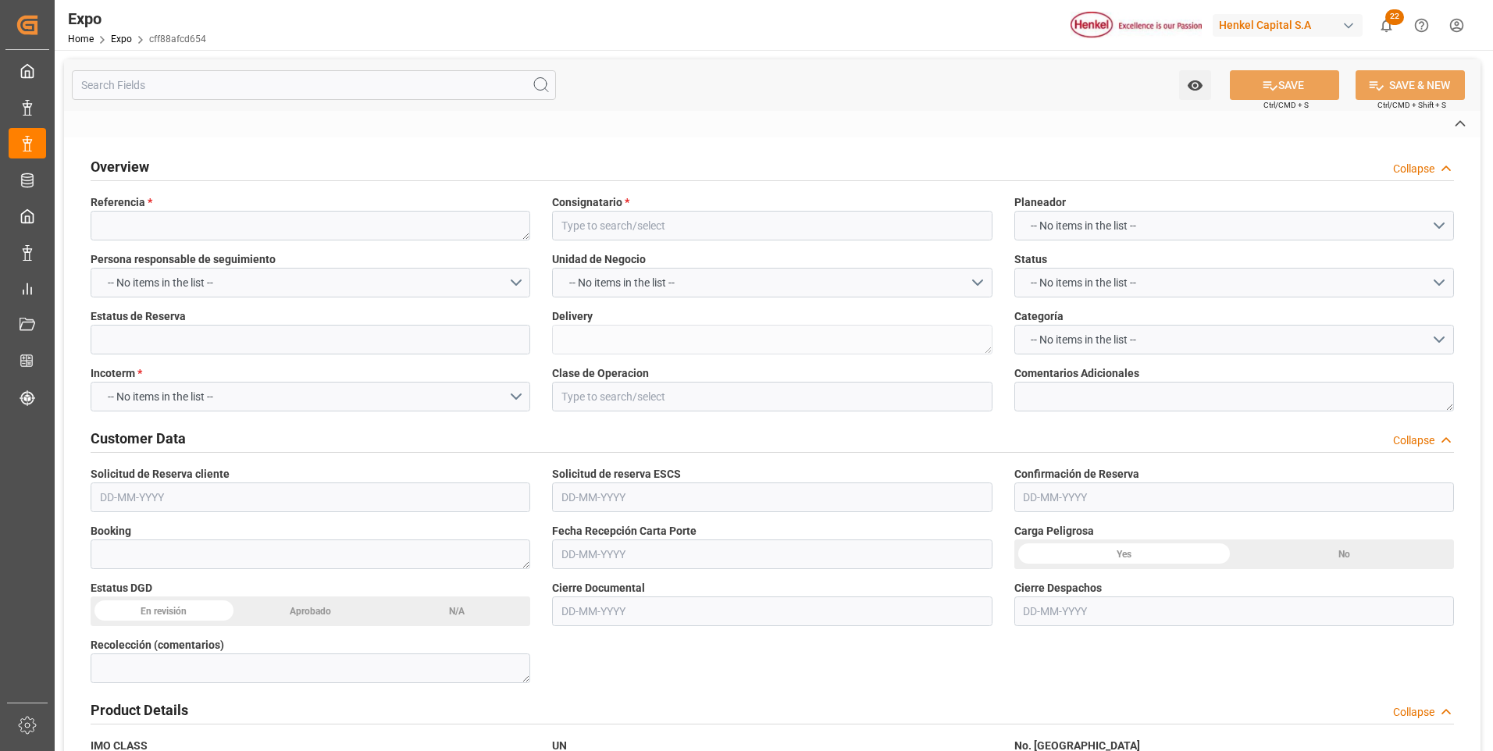
type input "HH TRANSPORTES SA DE CV"
type textarea "[PERSON_NAME]"
type textarea "55-AX-5A"
type textarea "HH296"
type textarea "Logward System"
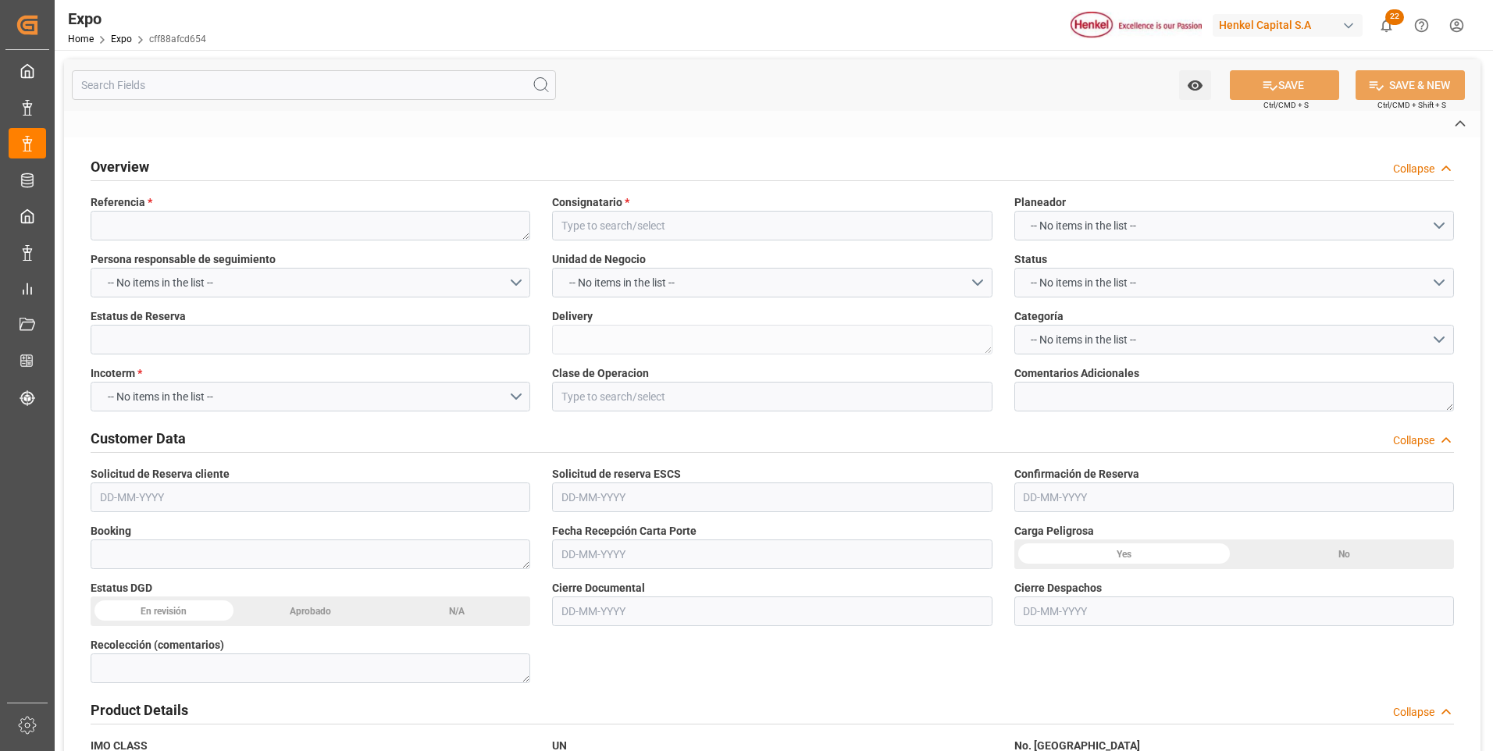
type input "VESSEL"
type input "TRUCK"
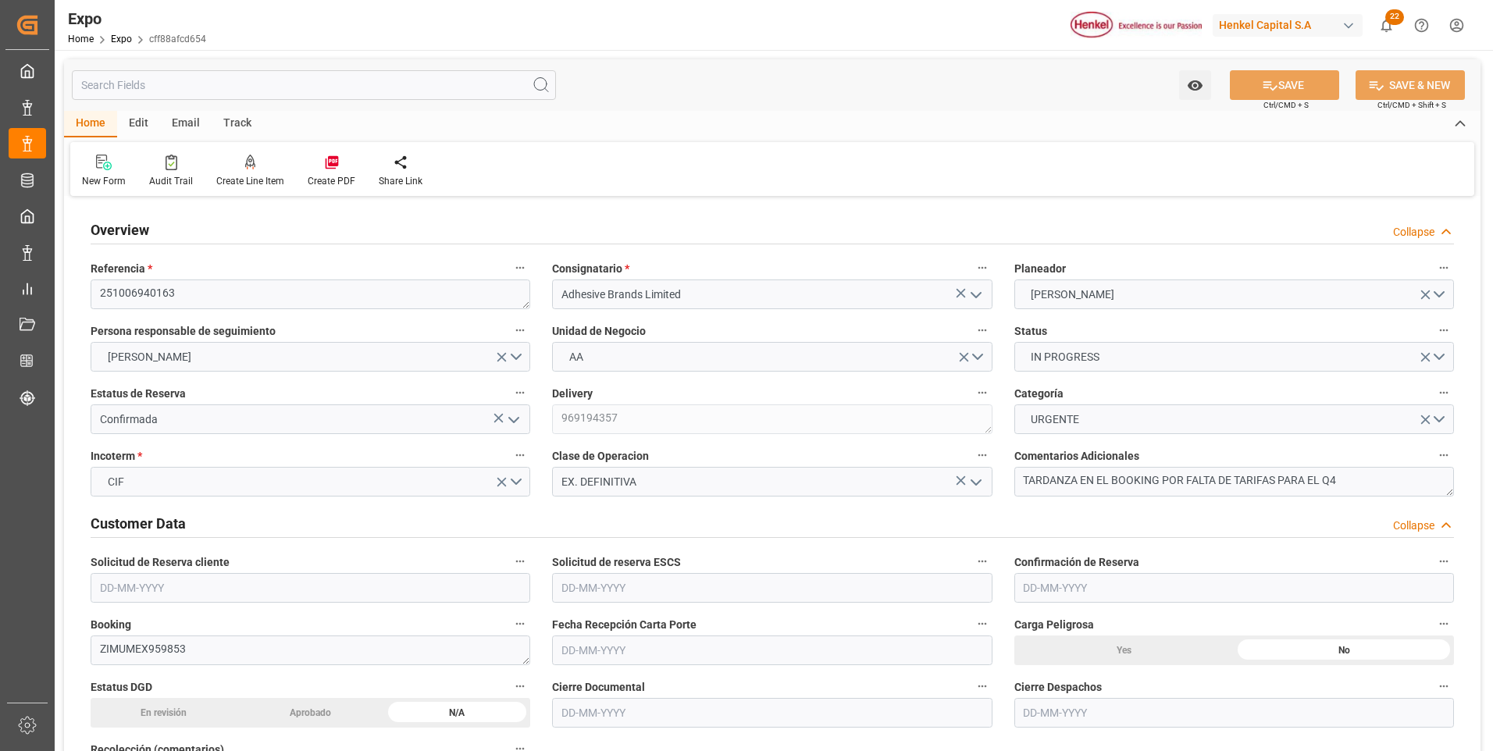
type input "7297.8"
type input "8748.98"
type input "20"
type input "9406922"
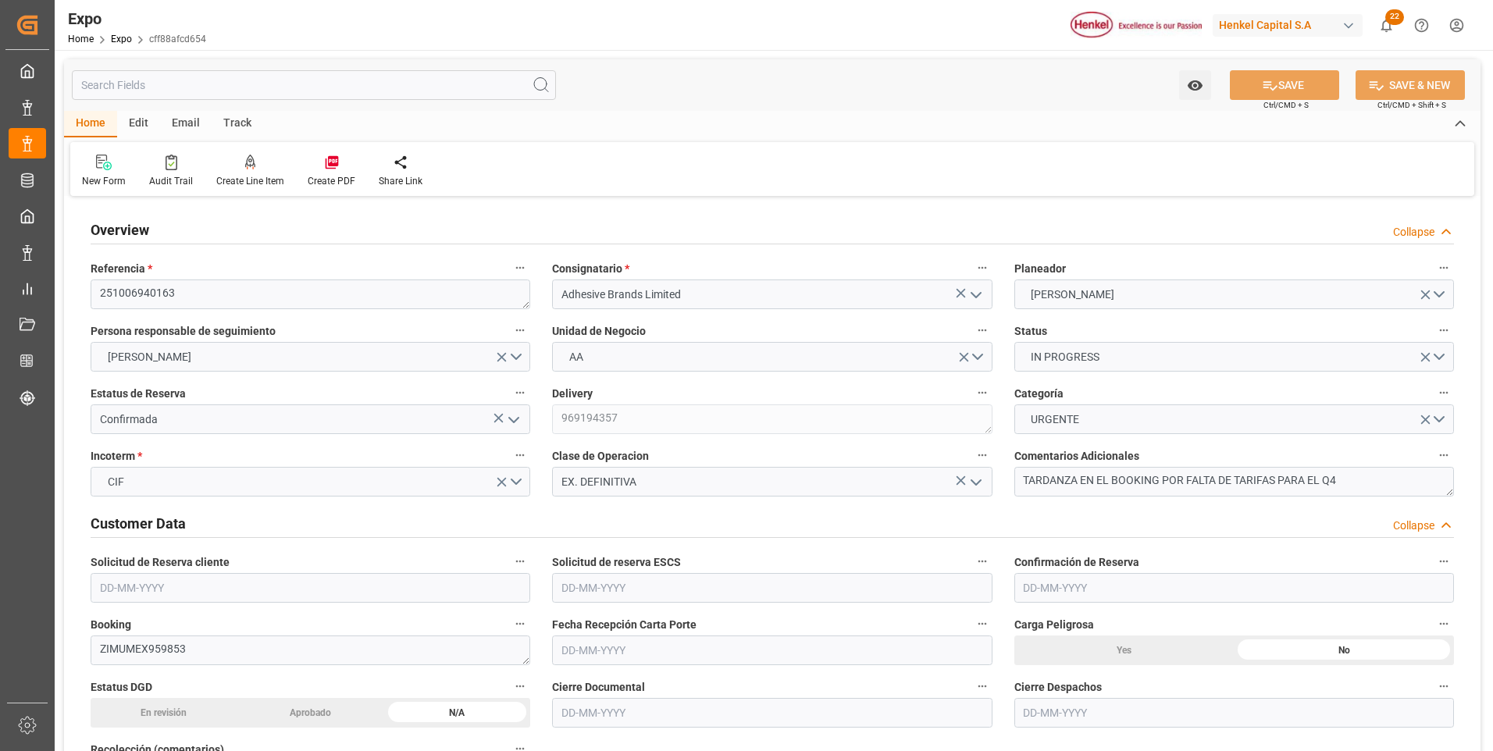
type input "9406922"
type input "MXVER"
type input "JMKIN"
type input "[DATE]"
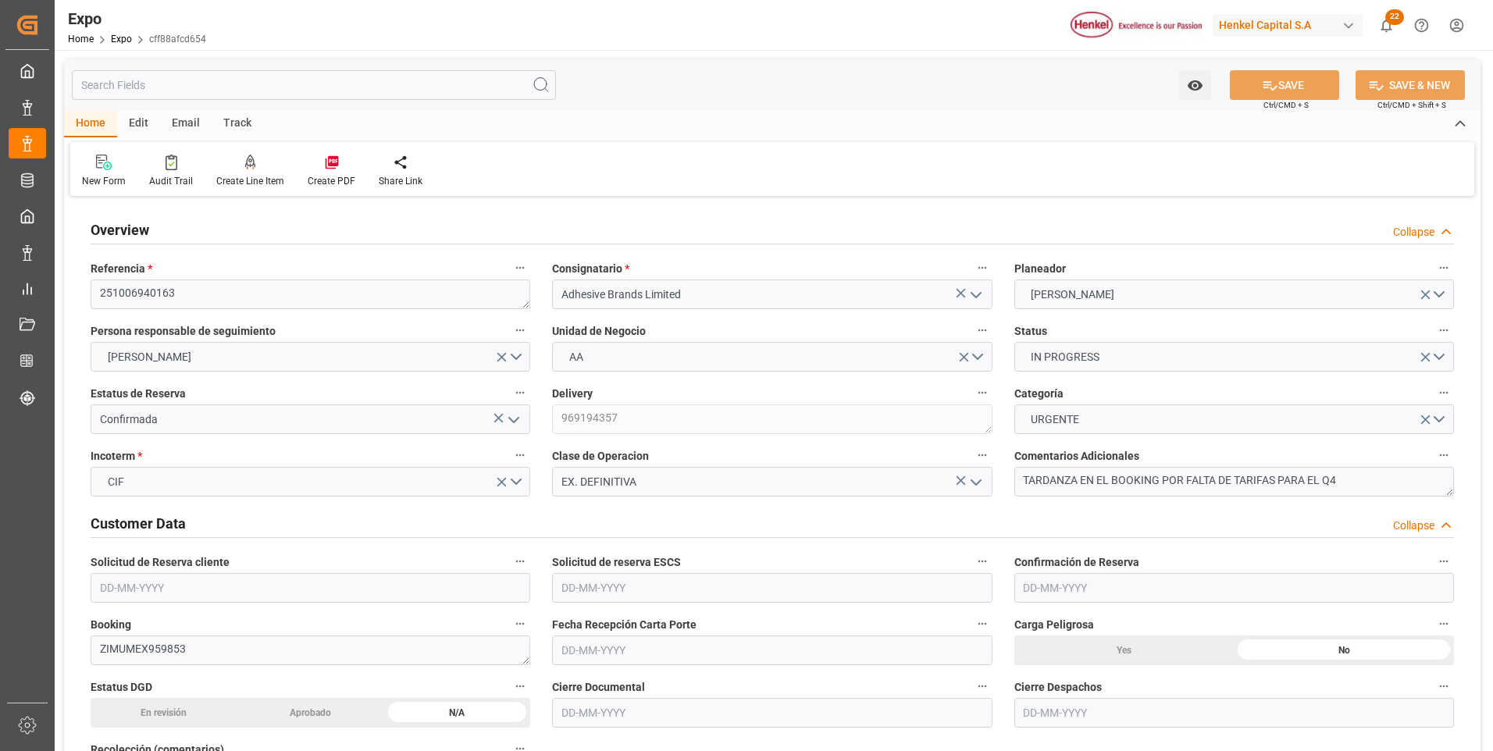
type input "[DATE]"
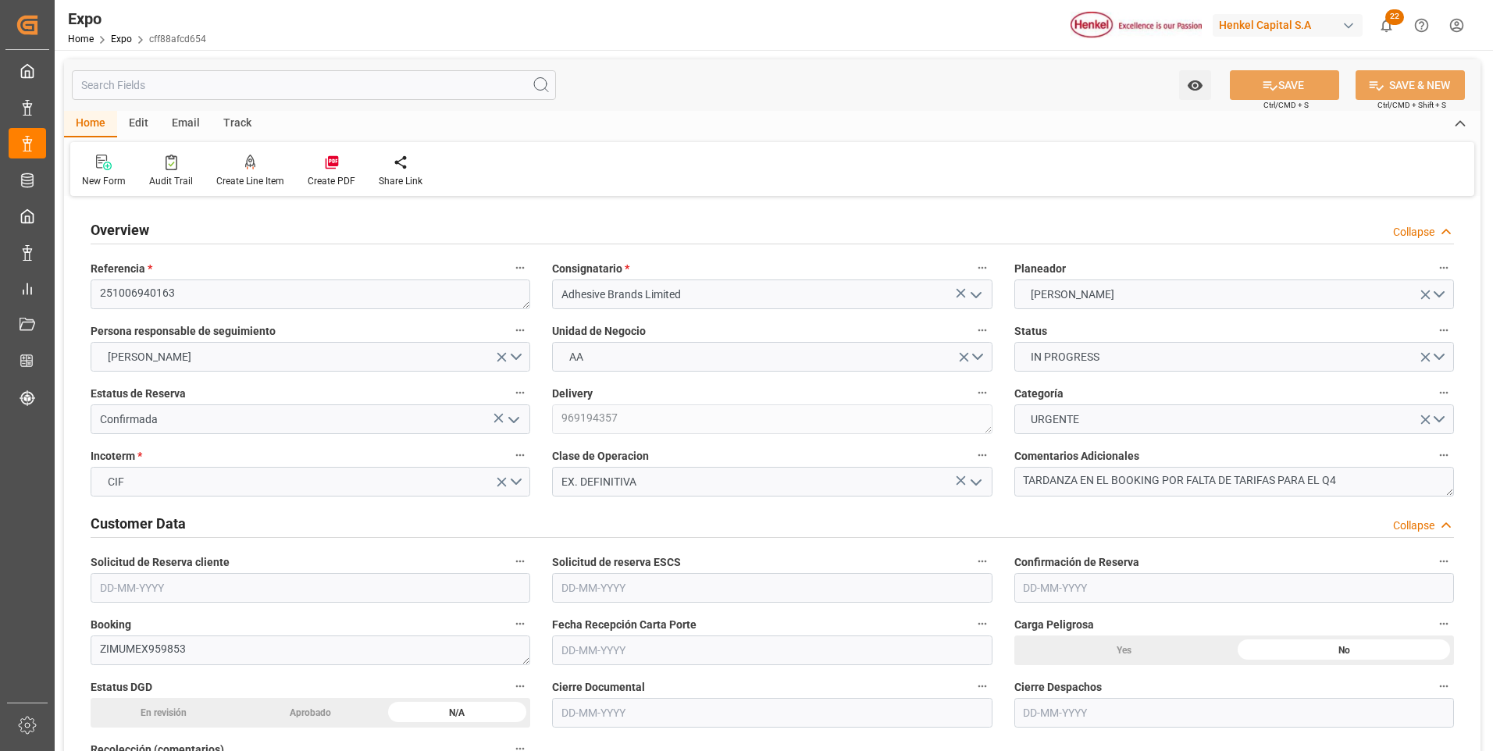
type input "[DATE] 00:00"
type input "[DATE]"
type input "[DATE] 10:48"
type input "[DATE]"
type input "[DATE] 11:00"
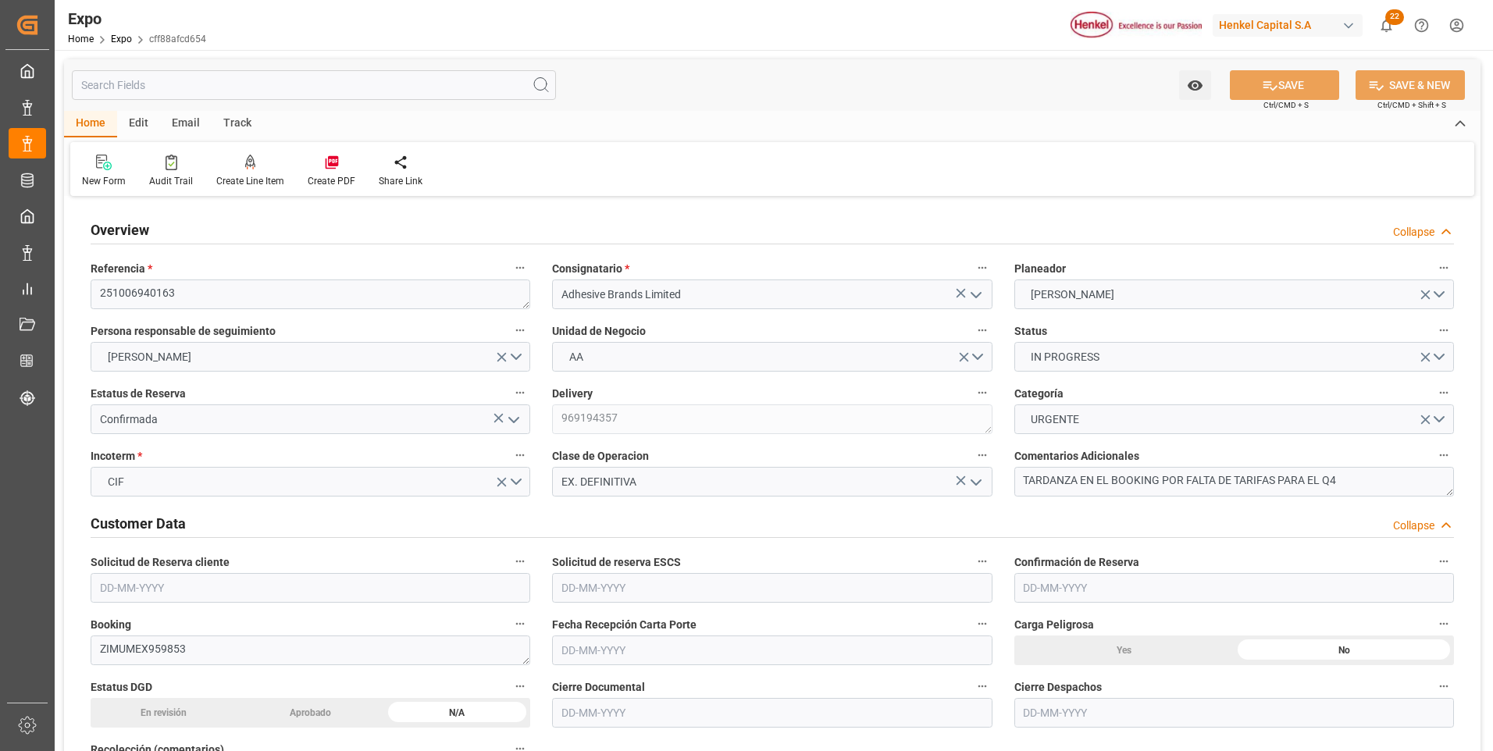
type input "[DATE] 00:00"
type input "[DATE] 22:00"
type input "[DATE] 00:00"
type input "[DATE] 15:08"
type input "[DATE] 11:00"
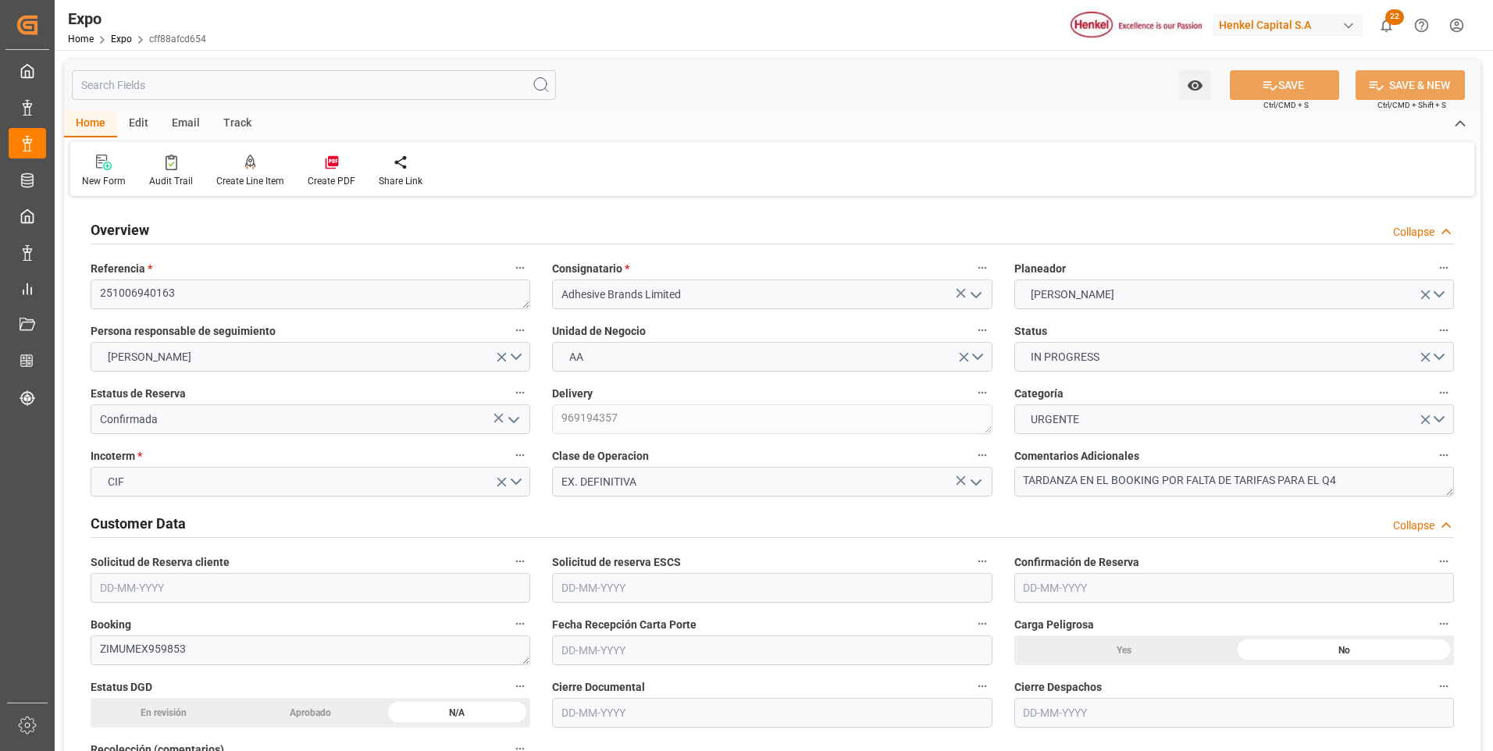
type input "[DATE] 22:00"
type input "[DATE] 07:43"
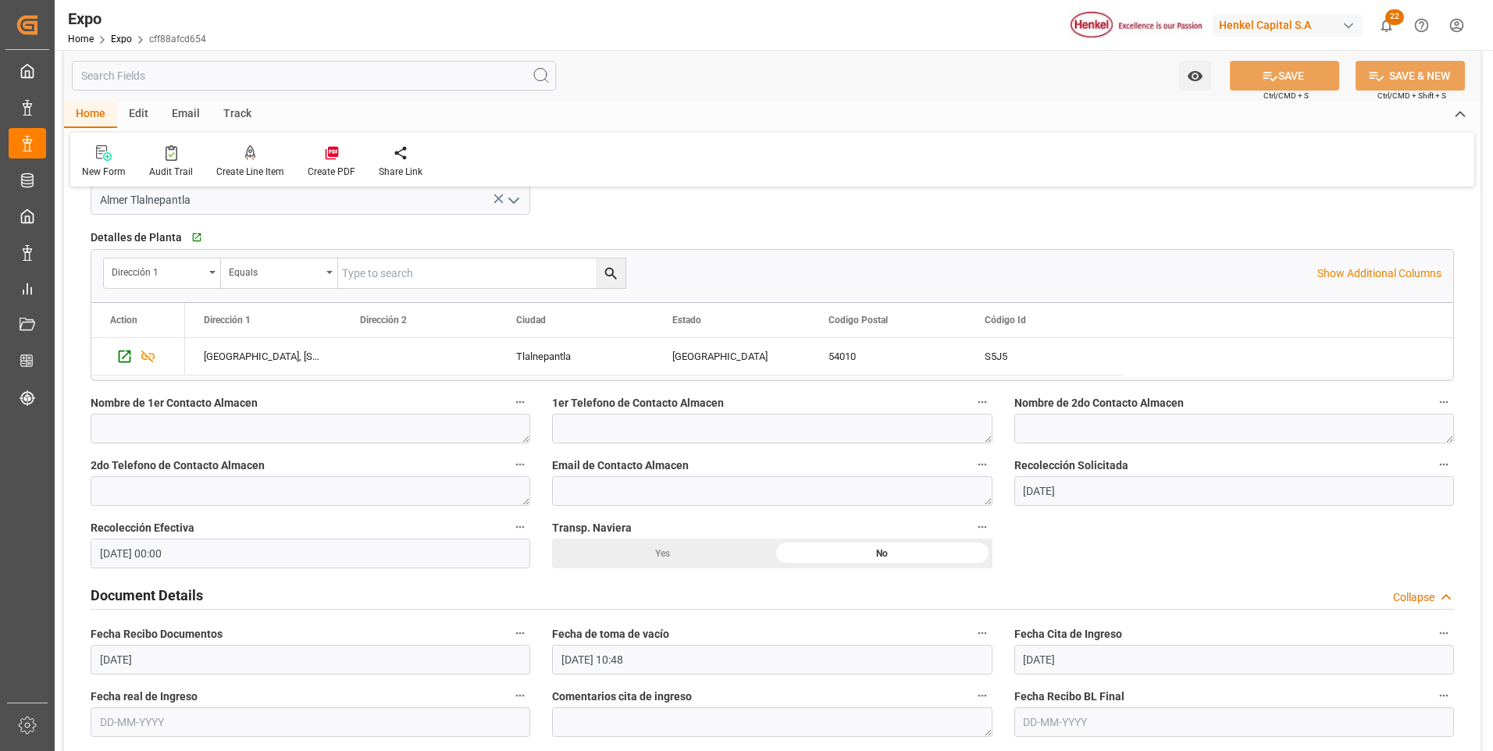
scroll to position [1405, 0]
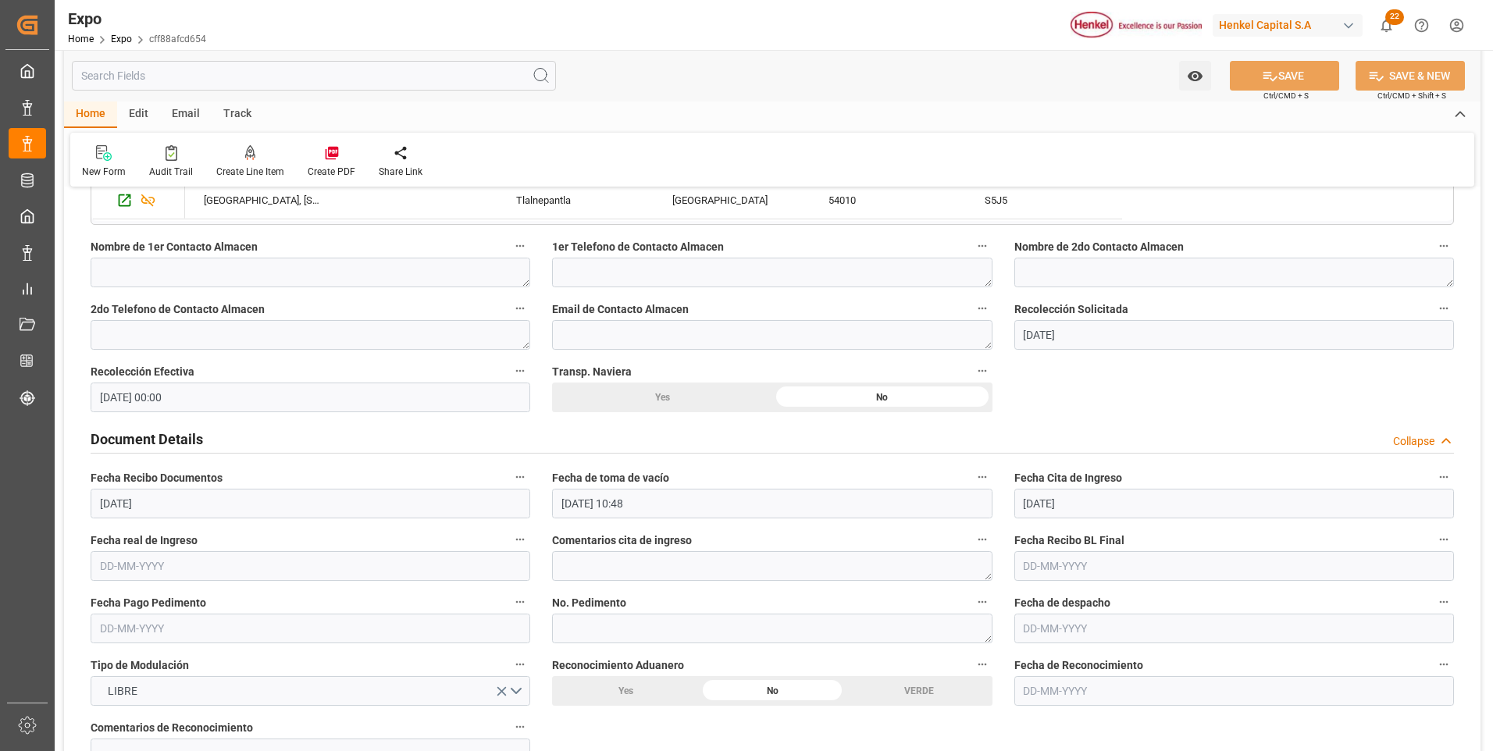
click at [612, 511] on input "[DATE] 10:48" at bounding box center [772, 504] width 440 height 30
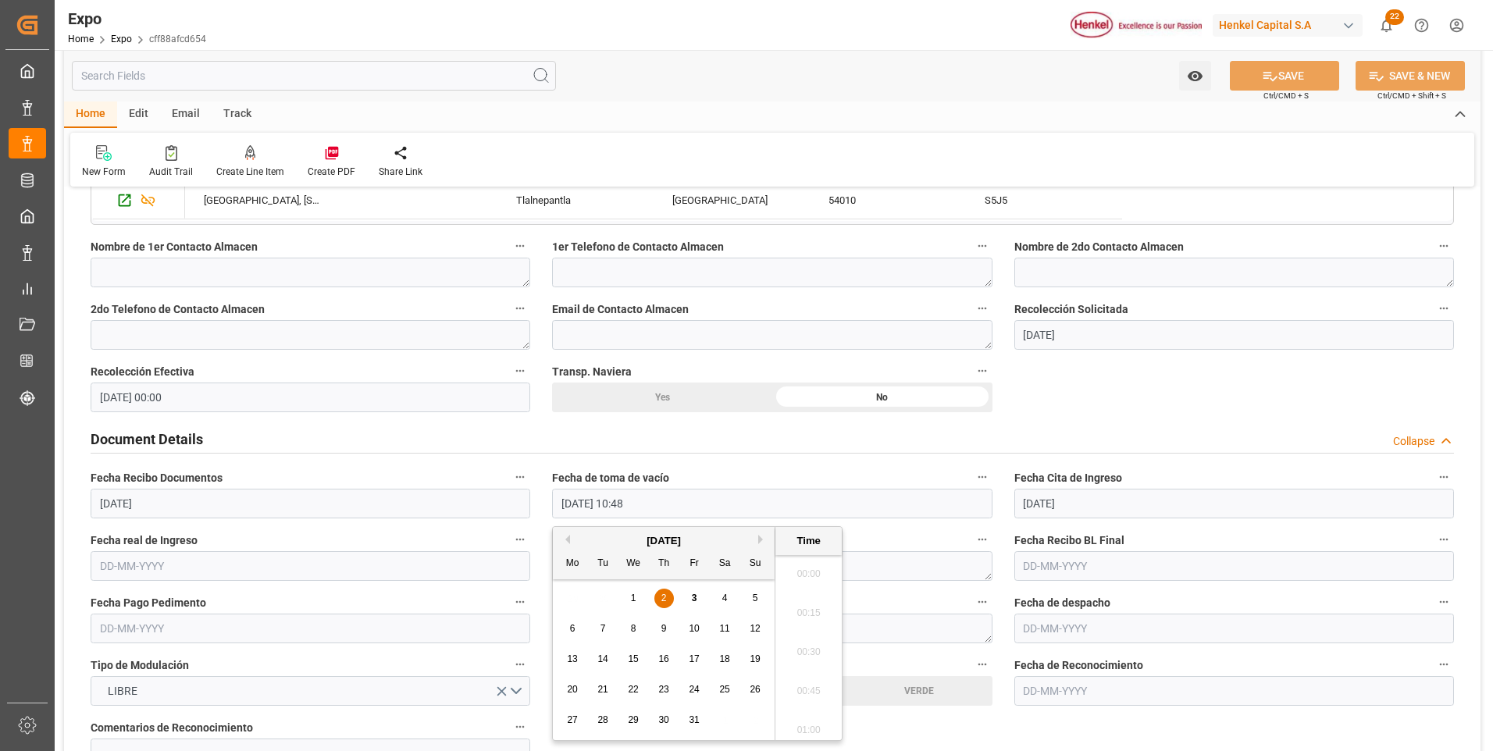
scroll to position [1606, 0]
click at [567, 539] on button "Previous Month" at bounding box center [565, 539] width 9 height 9
click at [724, 692] on span "27" at bounding box center [724, 689] width 10 height 11
type input "[DATE] 10:48"
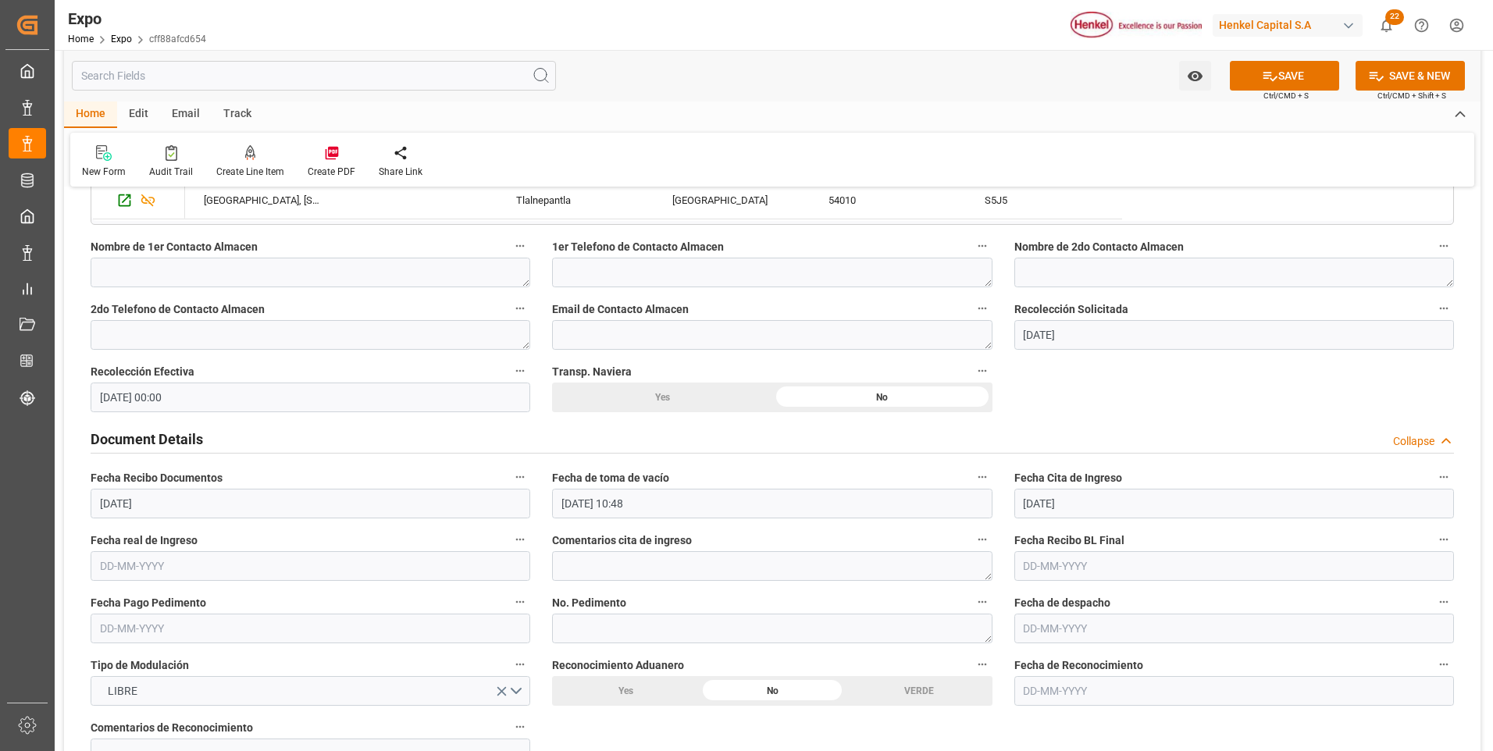
click at [1041, 507] on input "[DATE]" at bounding box center [1234, 504] width 440 height 30
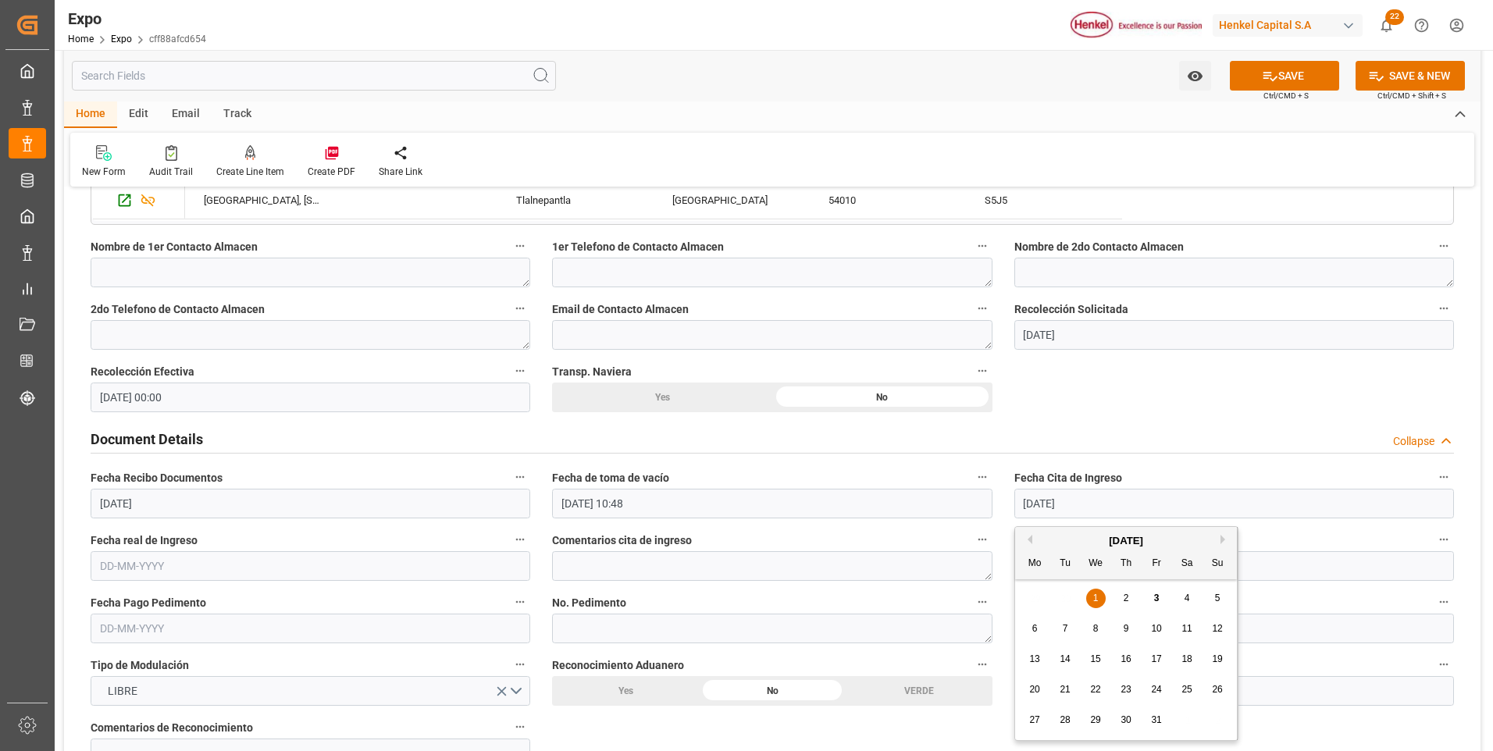
click at [1124, 601] on div "2" at bounding box center [1126, 598] width 20 height 19
type input "[DATE]"
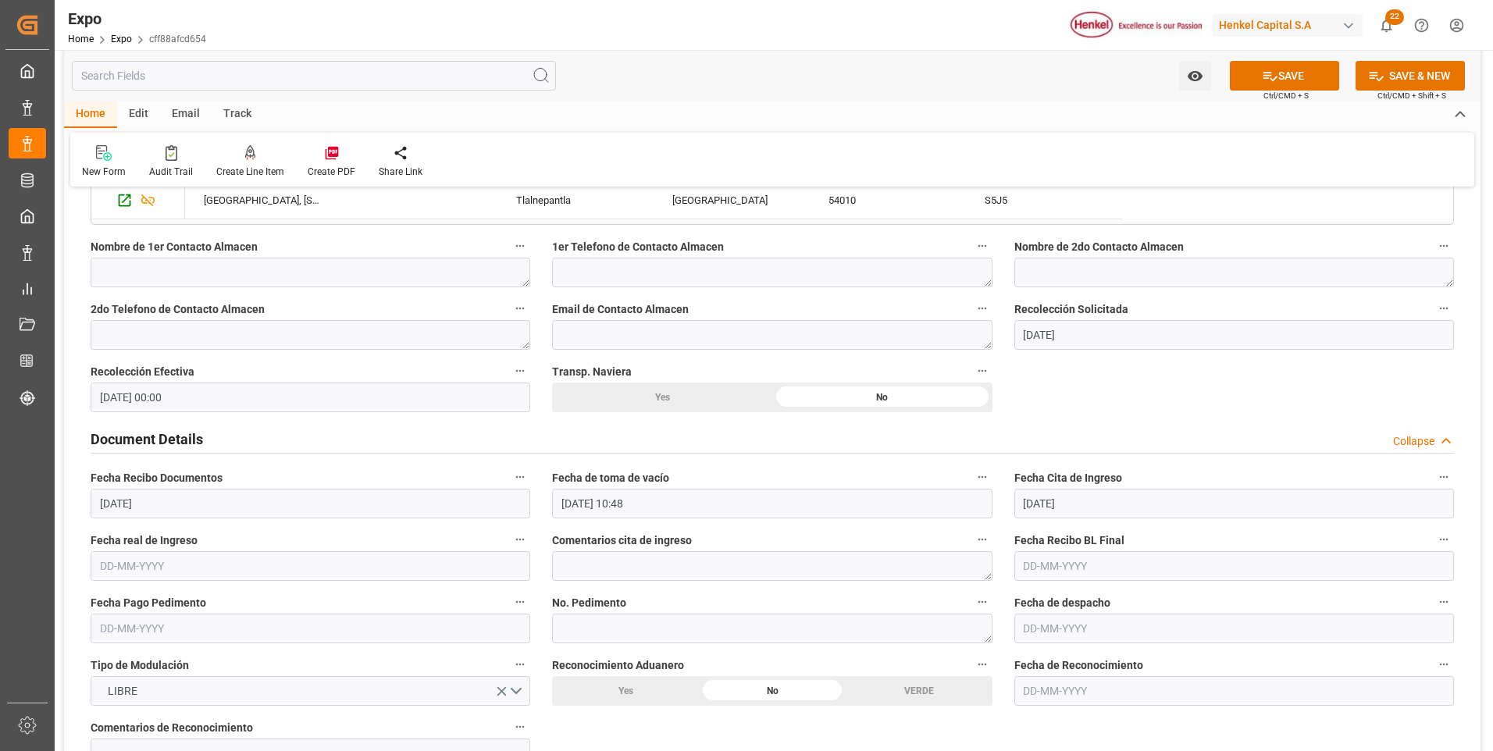
click at [102, 574] on input "text" at bounding box center [311, 566] width 440 height 30
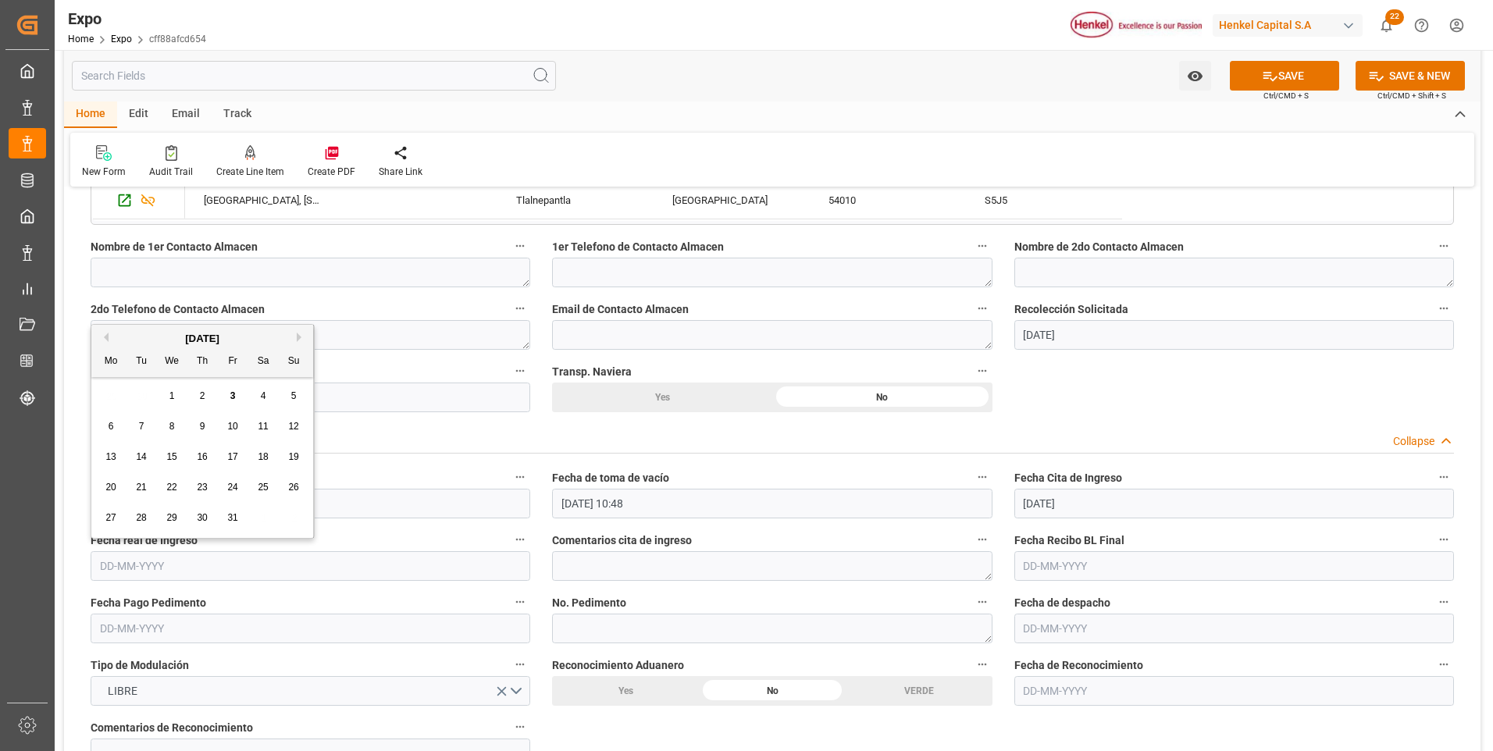
click at [206, 397] on div "2" at bounding box center [203, 396] width 20 height 19
type input "[DATE]"
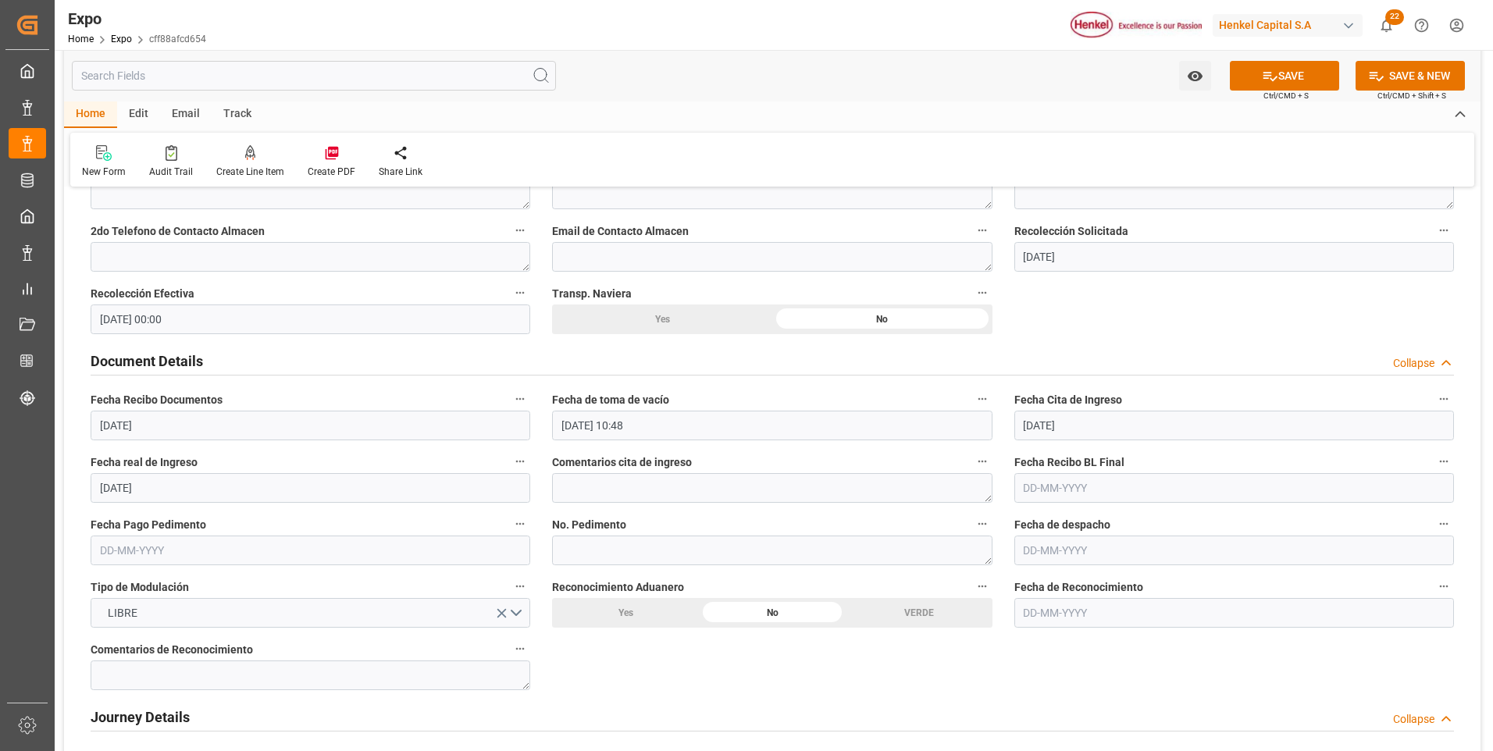
click at [140, 557] on input "text" at bounding box center [311, 551] width 440 height 30
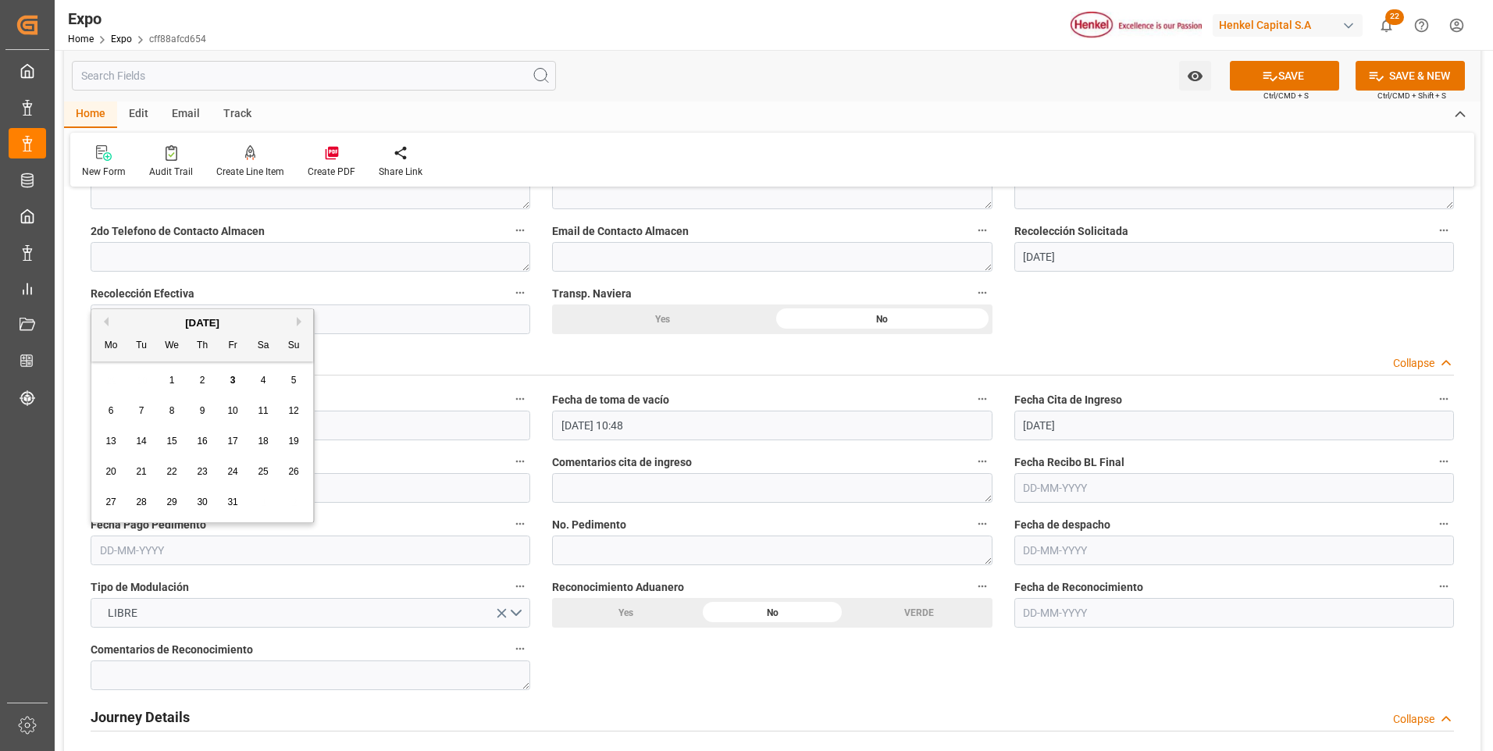
click at [228, 379] on div "3" at bounding box center [233, 381] width 20 height 19
type input "[DATE]"
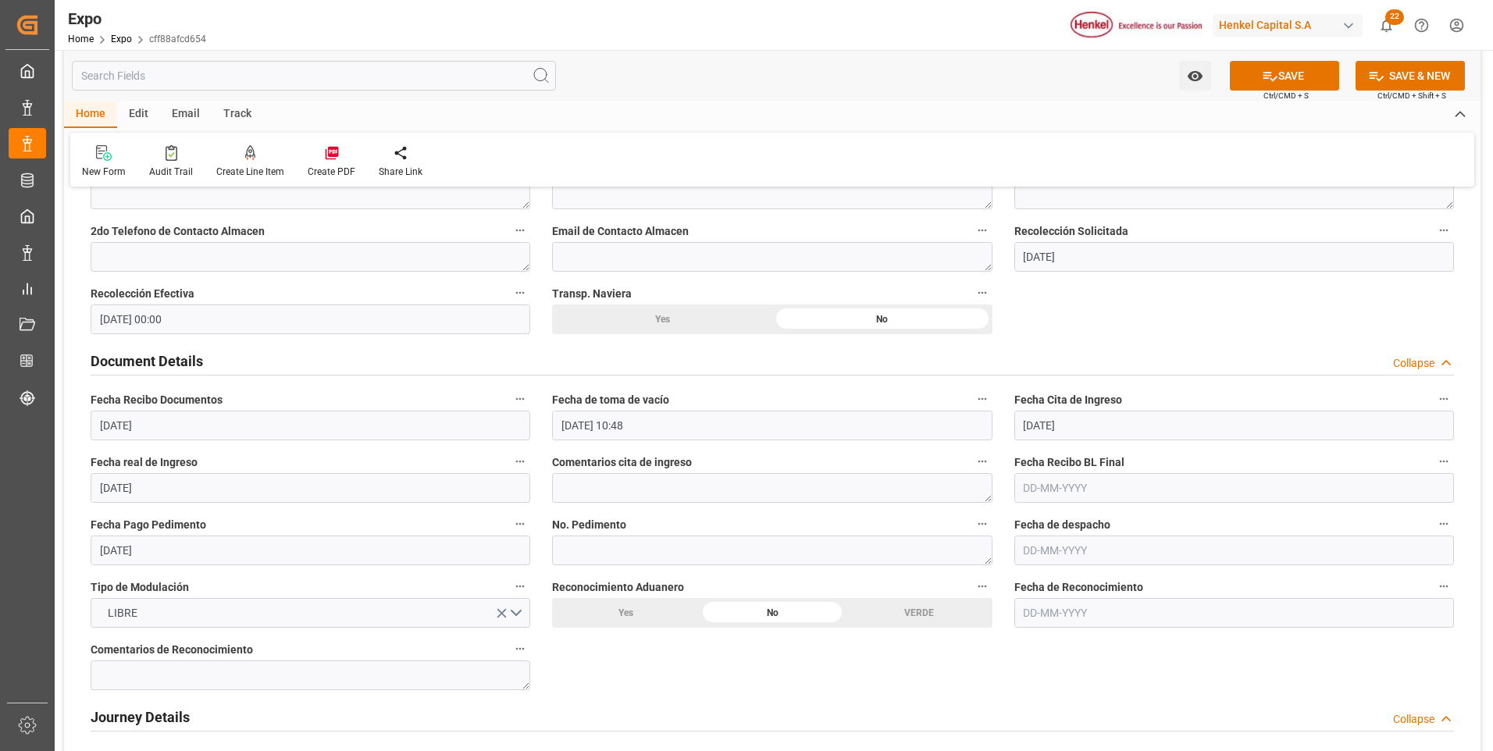
click at [1057, 546] on input "text" at bounding box center [1234, 551] width 440 height 30
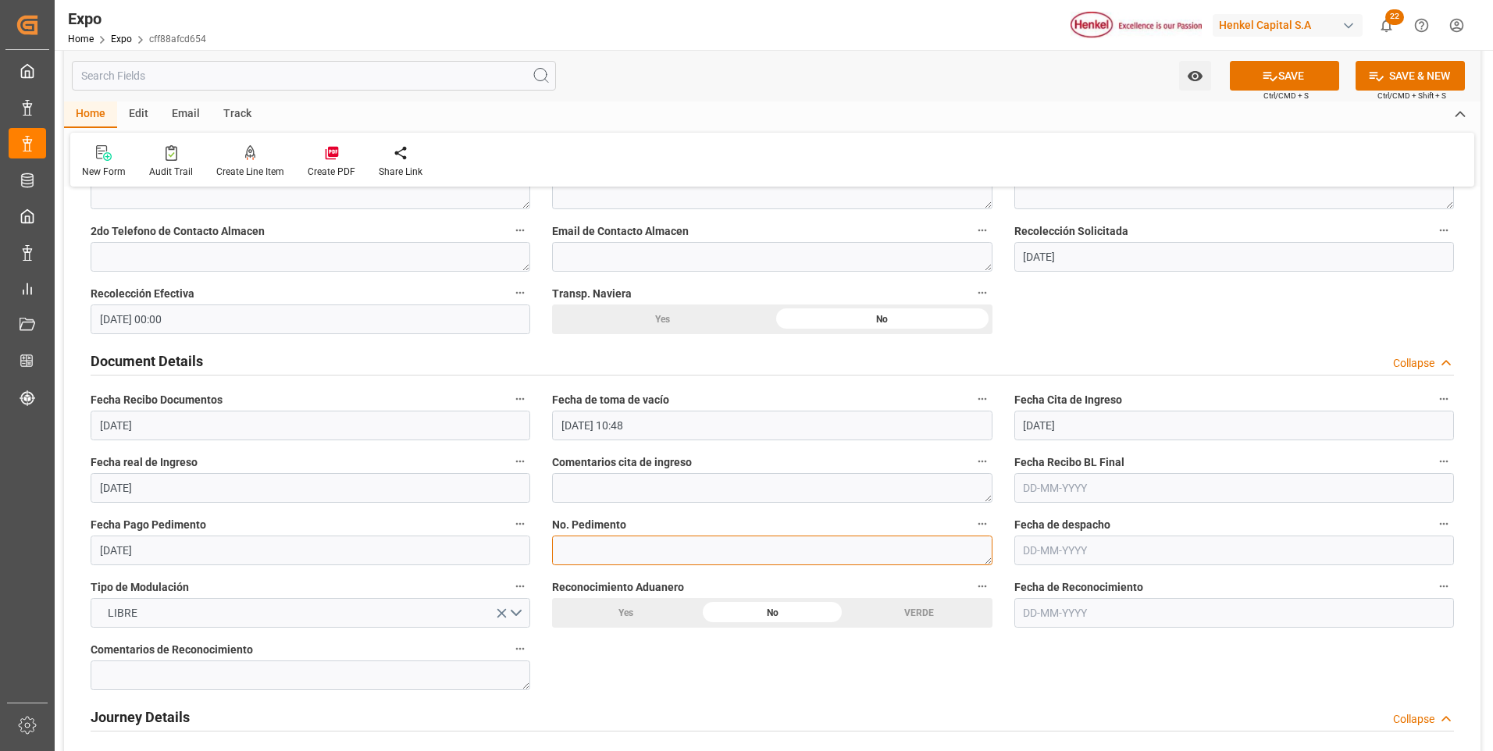
click at [578, 551] on textarea at bounding box center [772, 551] width 440 height 30
paste textarea "25 43 3108 5007786"
type textarea "25 43 3108 5007786"
click at [1258, 89] on button "SAVE" at bounding box center [1284, 76] width 109 height 30
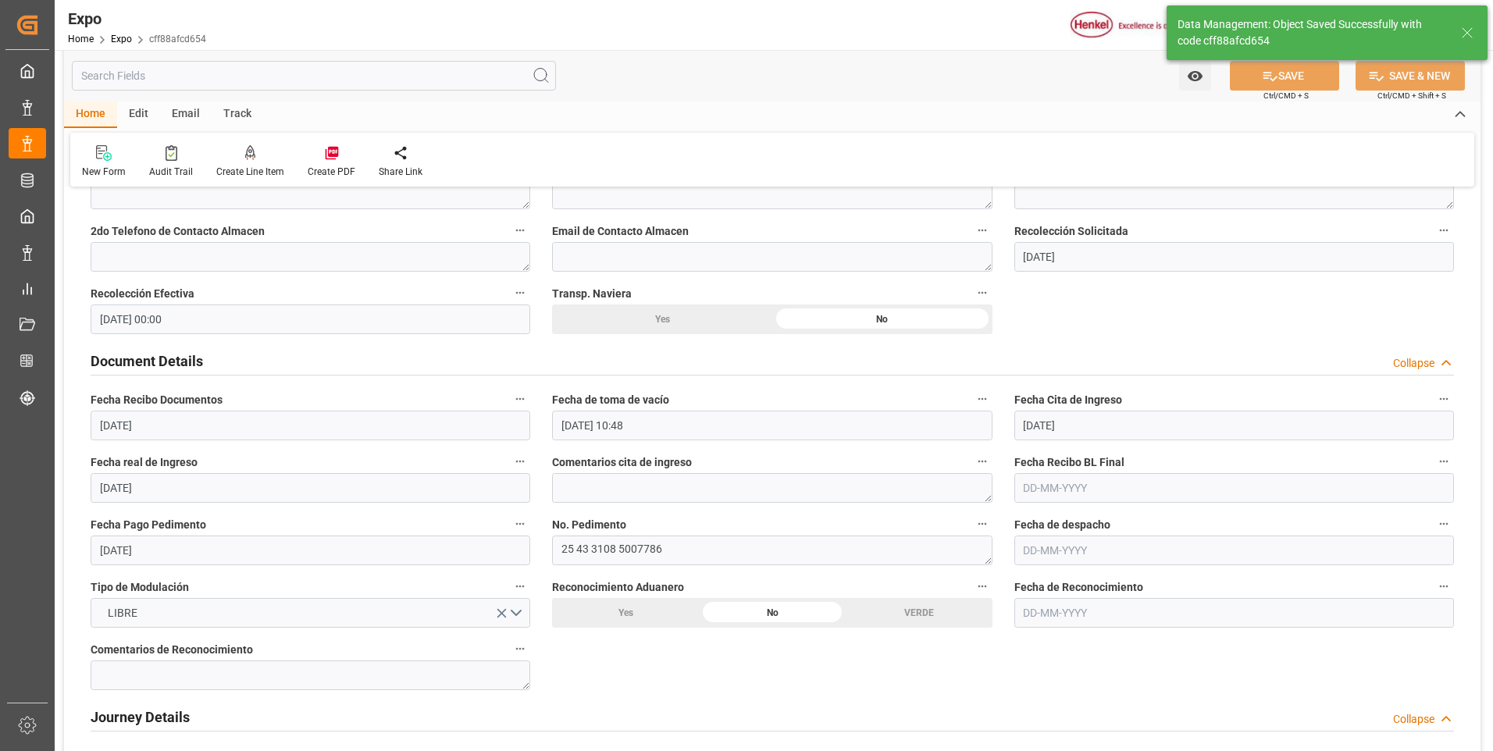
type textarea "[PERSON_NAME]"
type input "[DATE] 16:02"
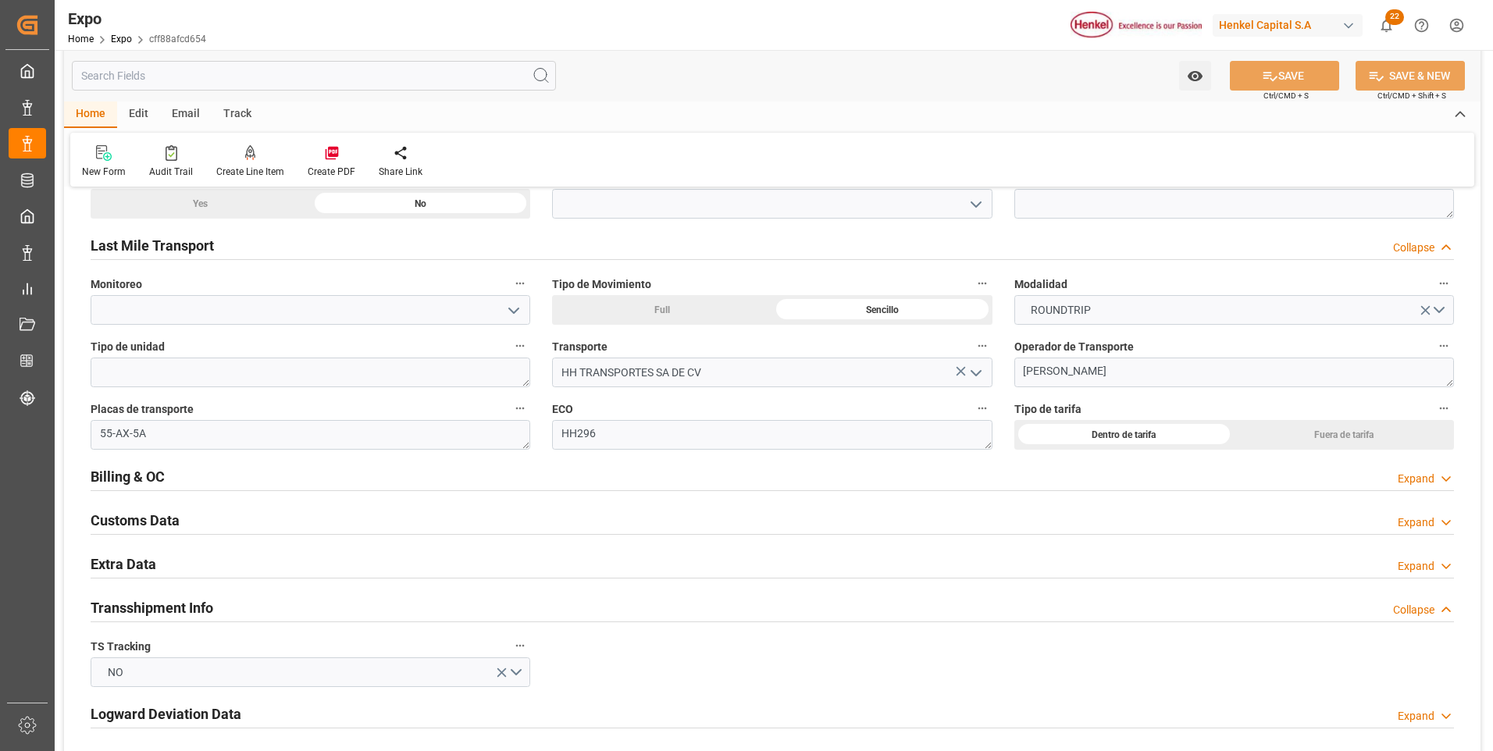
scroll to position [2576, 0]
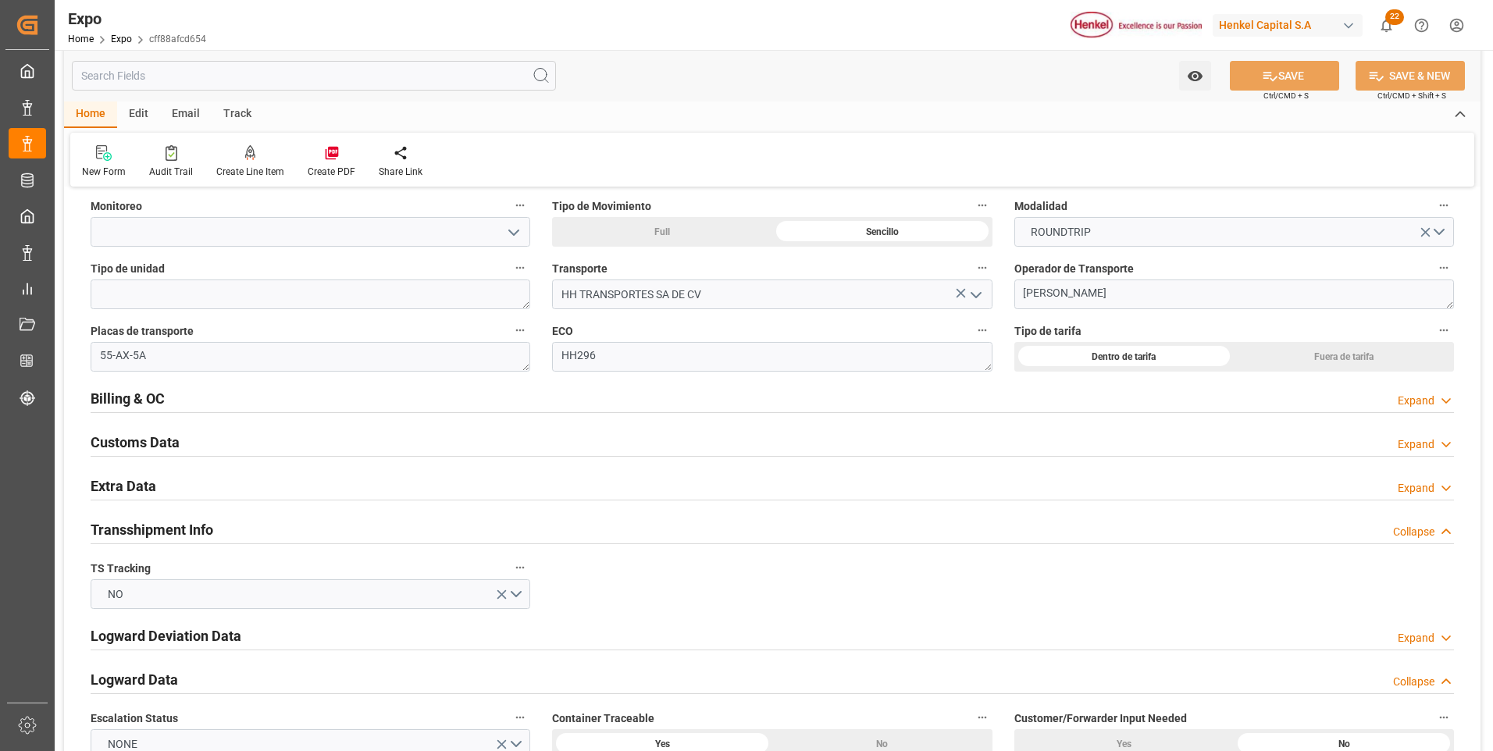
click at [1434, 489] on div "Expand" at bounding box center [1425, 488] width 56 height 16
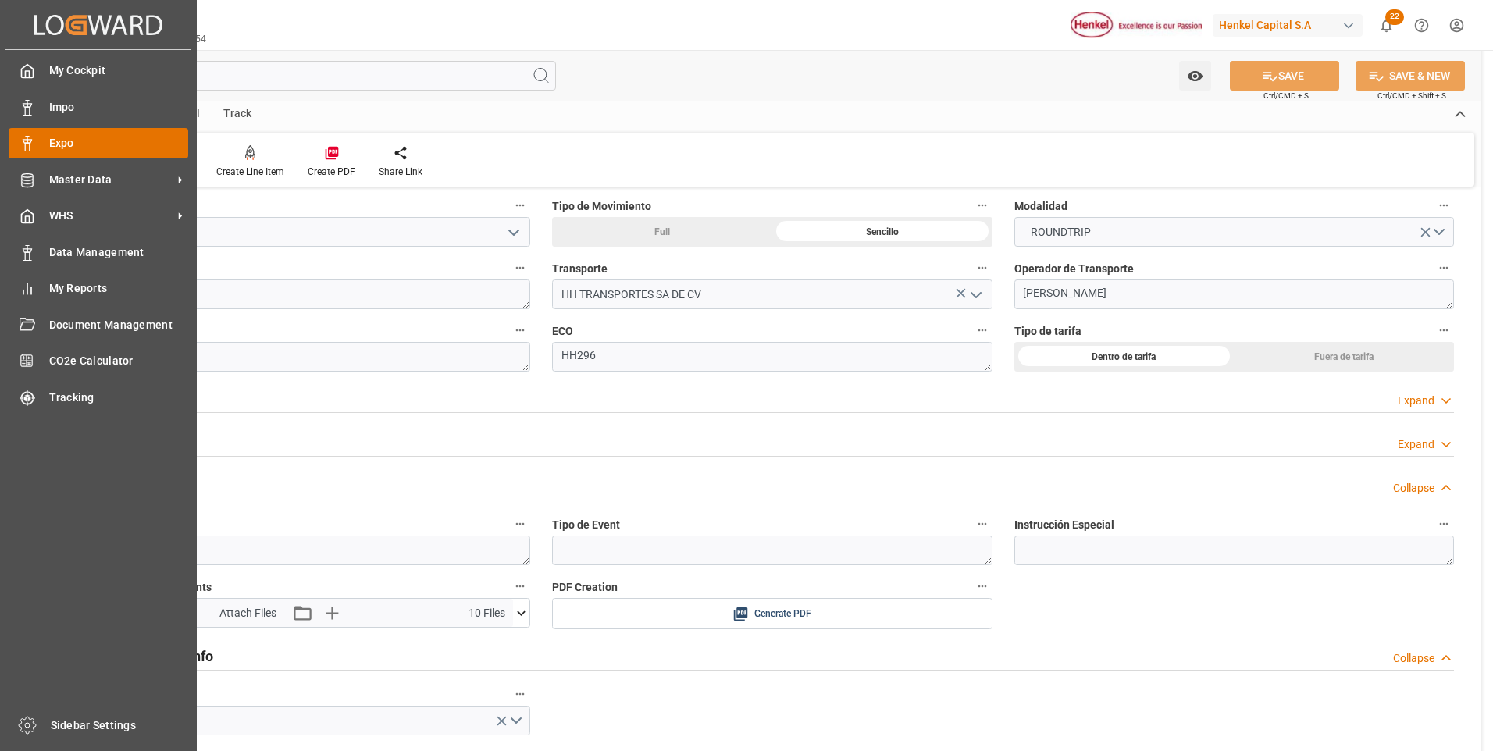
click at [52, 137] on span "Expo" at bounding box center [119, 143] width 140 height 16
